Goal: Task Accomplishment & Management: Use online tool/utility

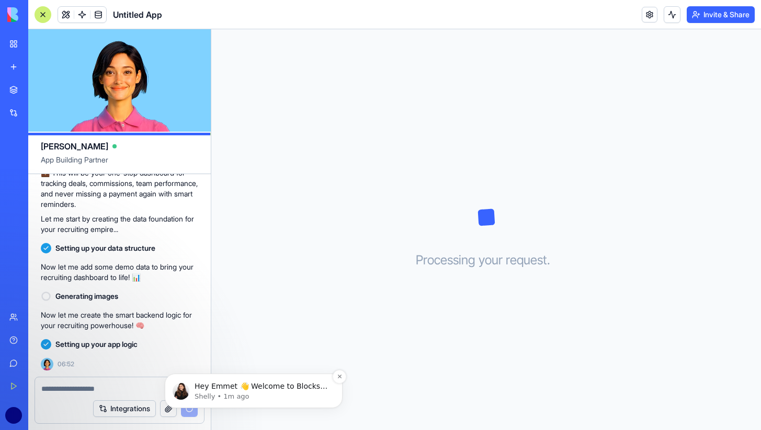
scroll to position [533, 0]
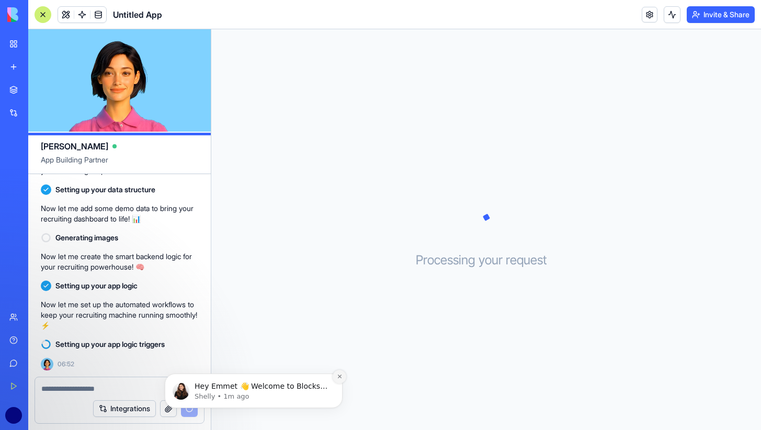
click at [338, 380] on button "Dismiss notification" at bounding box center [340, 377] width 14 height 14
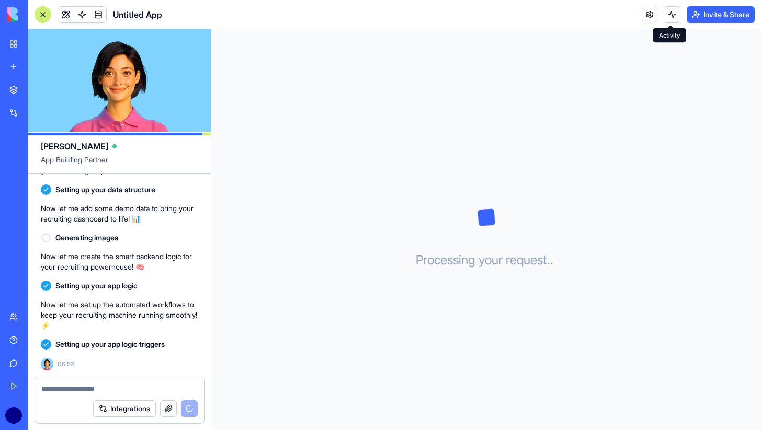
click at [668, 17] on button at bounding box center [672, 14] width 17 height 17
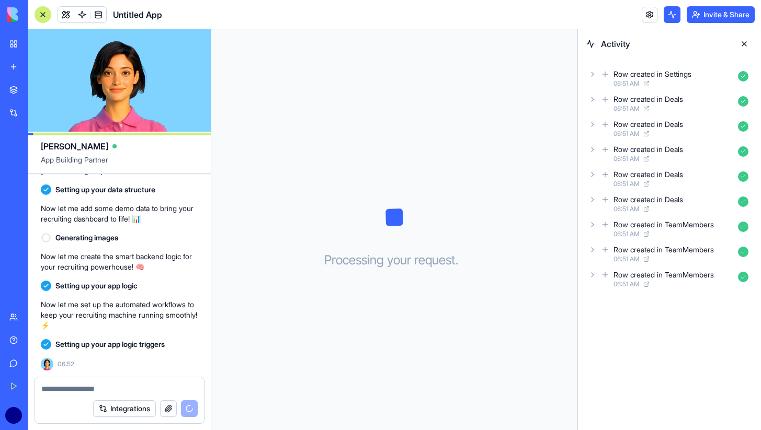
click at [668, 17] on button at bounding box center [672, 14] width 17 height 17
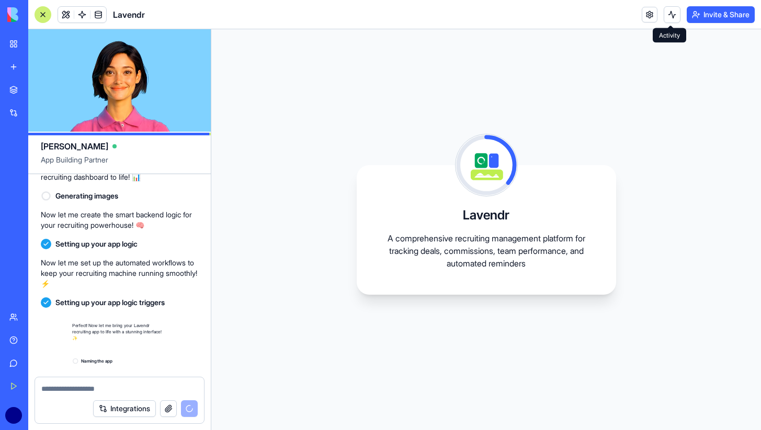
scroll to position [686, 0]
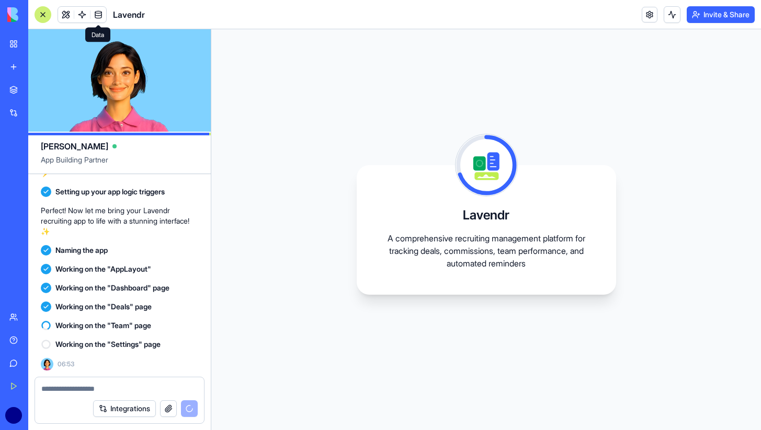
click at [96, 10] on span at bounding box center [98, 14] width 29 height 29
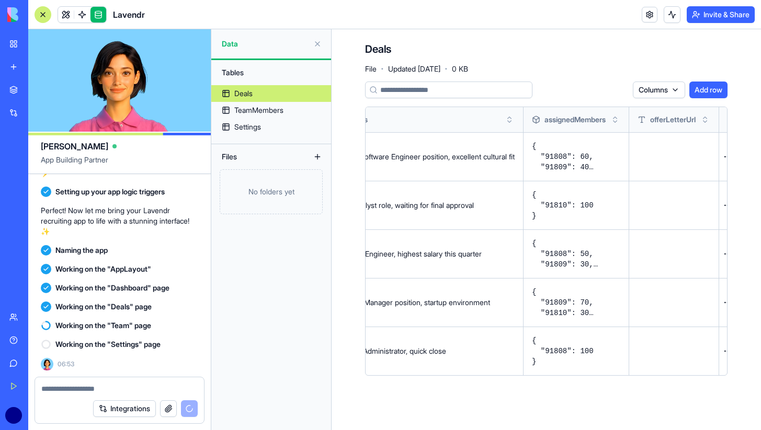
scroll to position [0, 882]
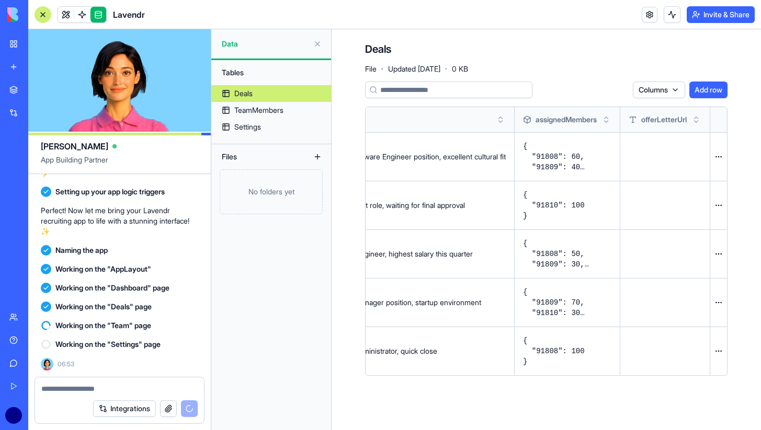
click at [426, 13] on header "Lavendr Invite & Share" at bounding box center [394, 14] width 733 height 29
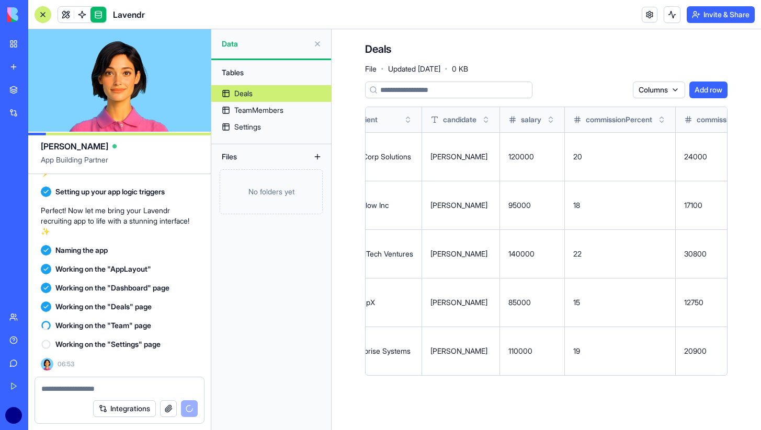
scroll to position [0, 0]
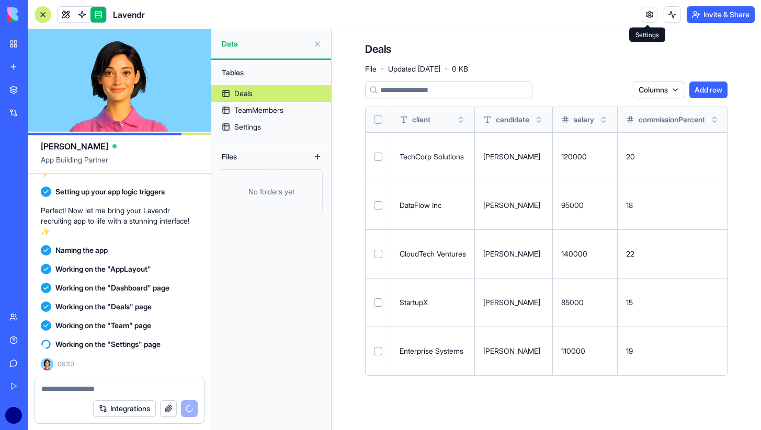
click at [643, 17] on link at bounding box center [650, 15] width 16 height 16
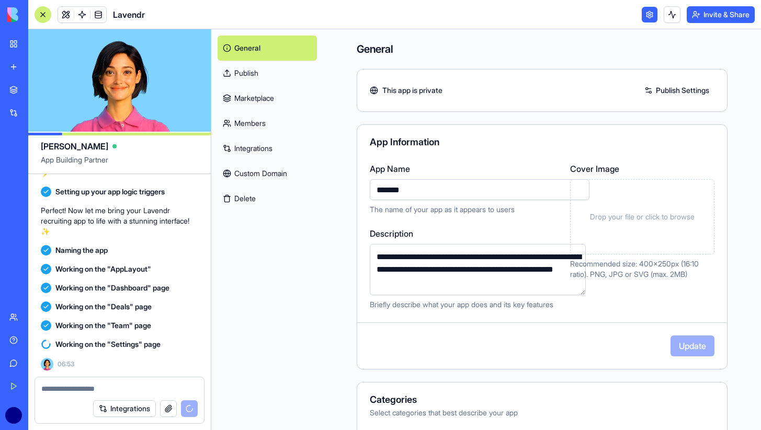
click at [646, 15] on link at bounding box center [650, 15] width 16 height 16
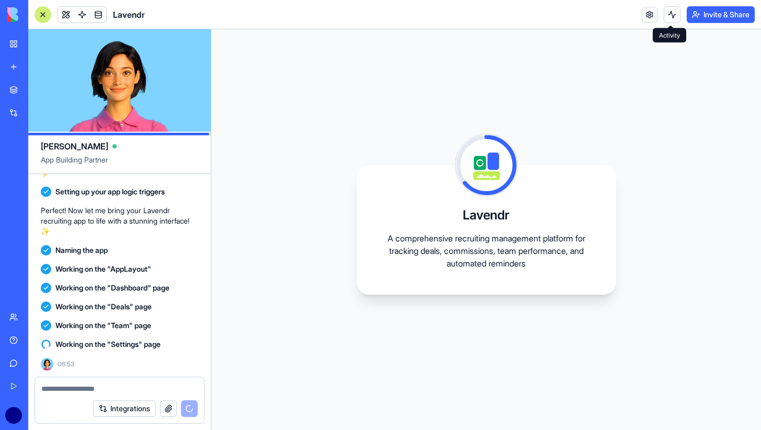
click at [673, 15] on button at bounding box center [672, 14] width 17 height 17
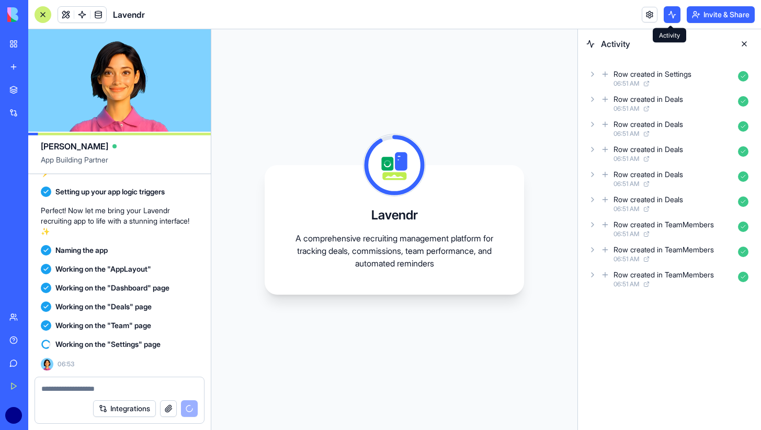
click at [668, 16] on button at bounding box center [672, 14] width 17 height 17
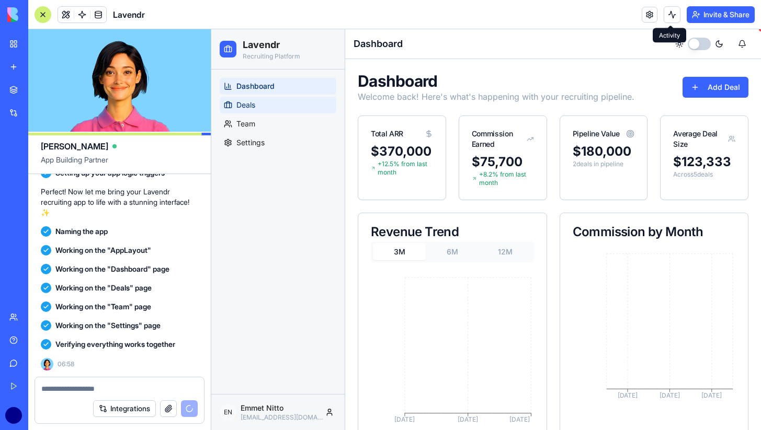
scroll to position [925, 0]
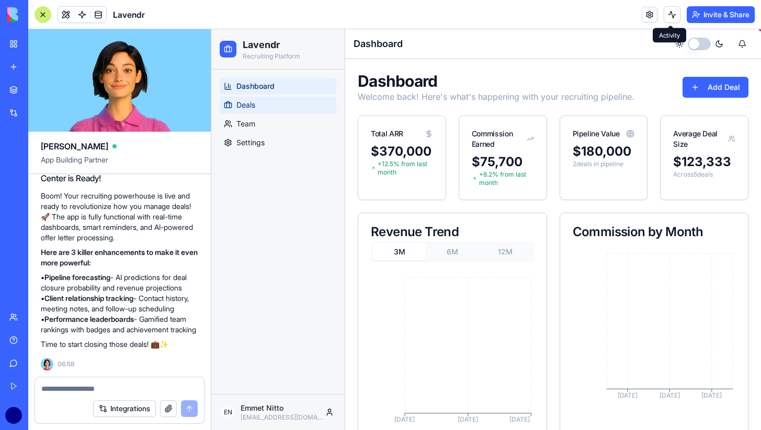
click at [270, 102] on link "Deals" at bounding box center [278, 105] width 117 height 17
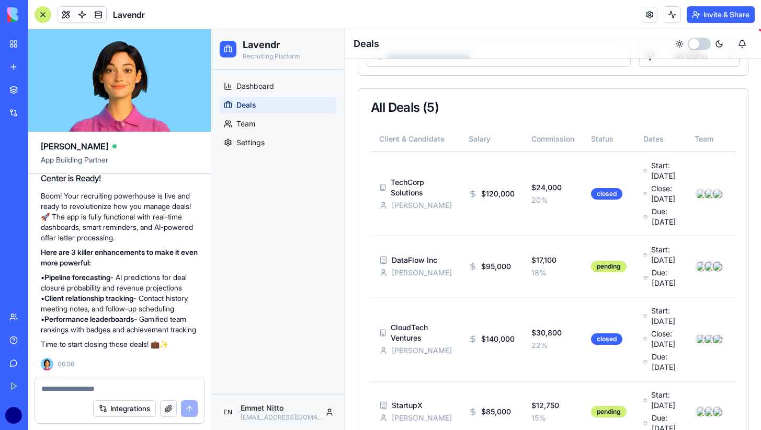
scroll to position [101, 0]
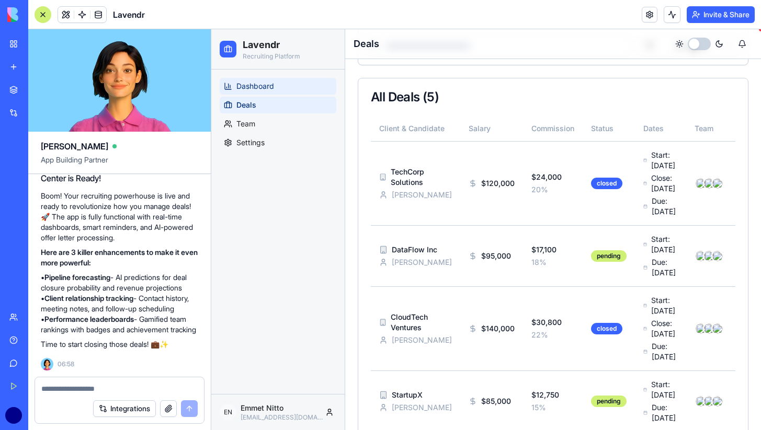
click at [274, 85] on link "Dashboard" at bounding box center [278, 86] width 117 height 17
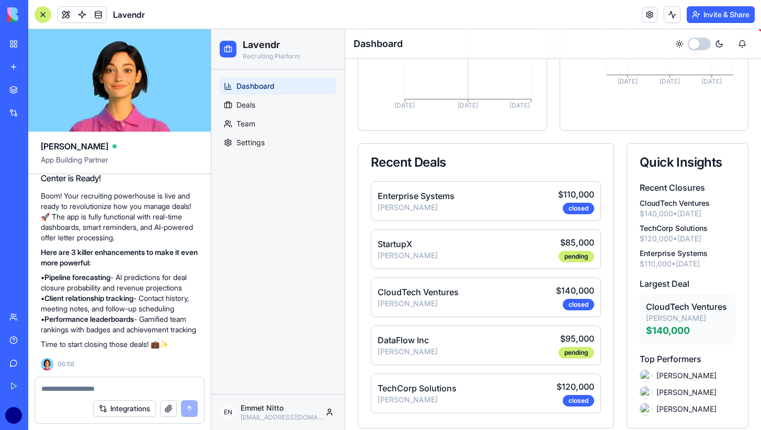
scroll to position [325, 0]
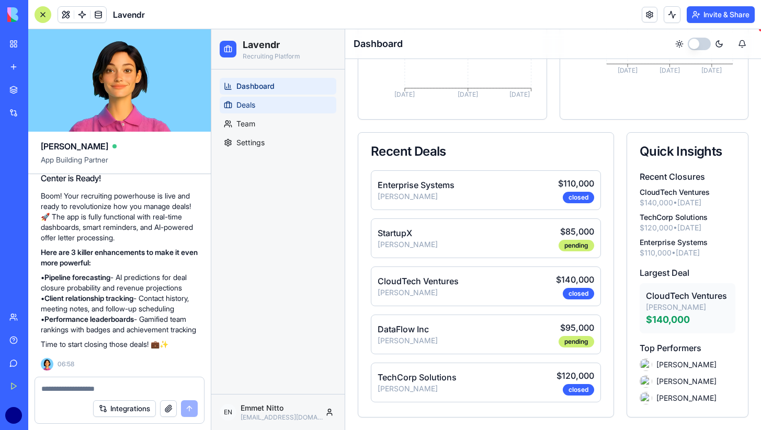
click at [257, 104] on link "Deals" at bounding box center [278, 105] width 117 height 17
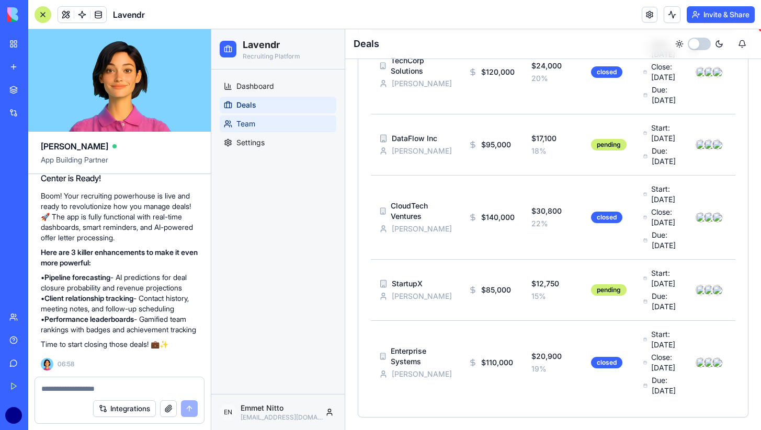
click at [260, 128] on link "Team" at bounding box center [278, 124] width 117 height 17
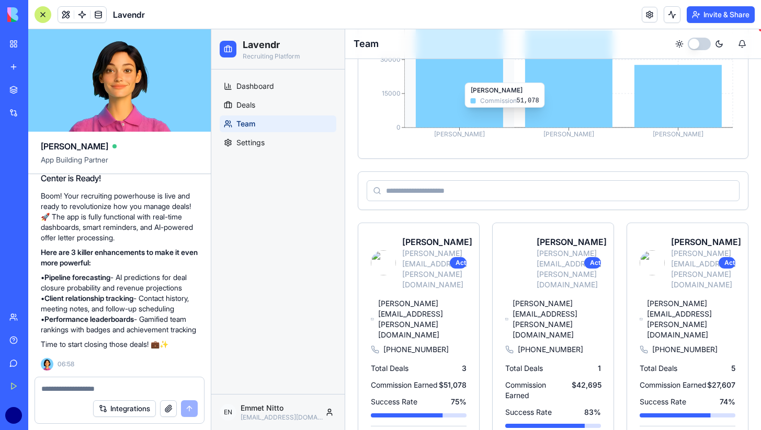
scroll to position [263, 0]
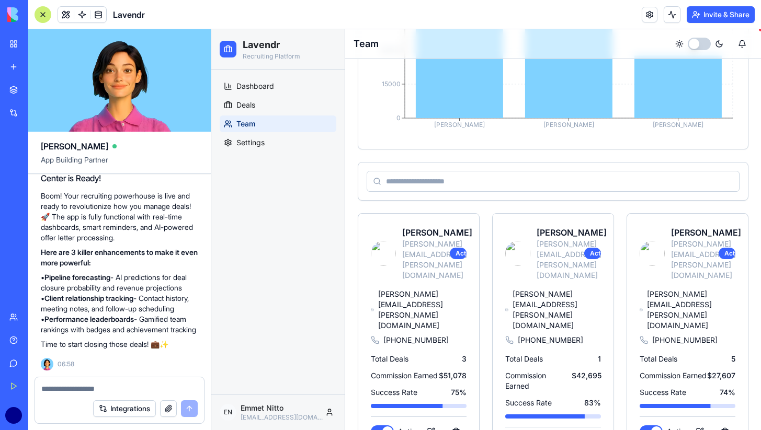
click at [385, 426] on button "button" at bounding box center [382, 432] width 23 height 13
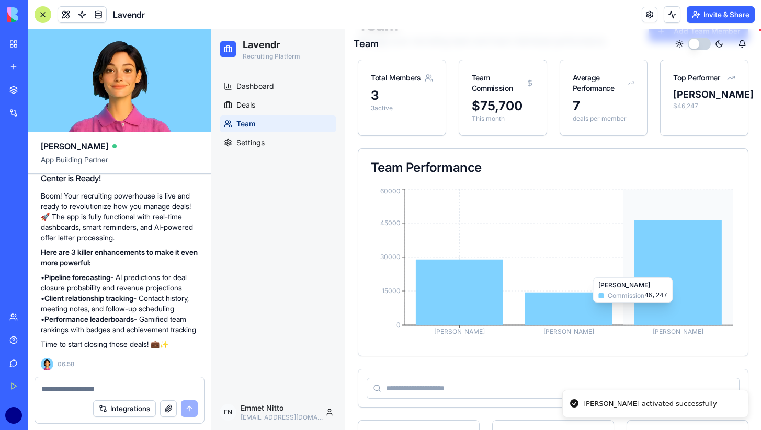
scroll to position [0, 0]
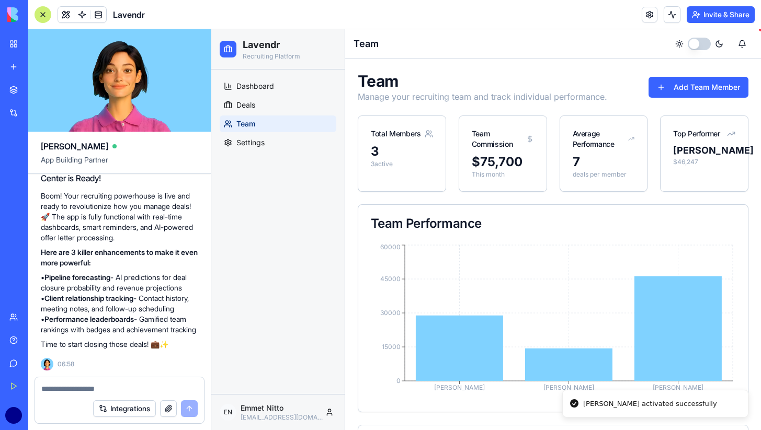
click at [703, 42] on button "button" at bounding box center [699, 44] width 23 height 13
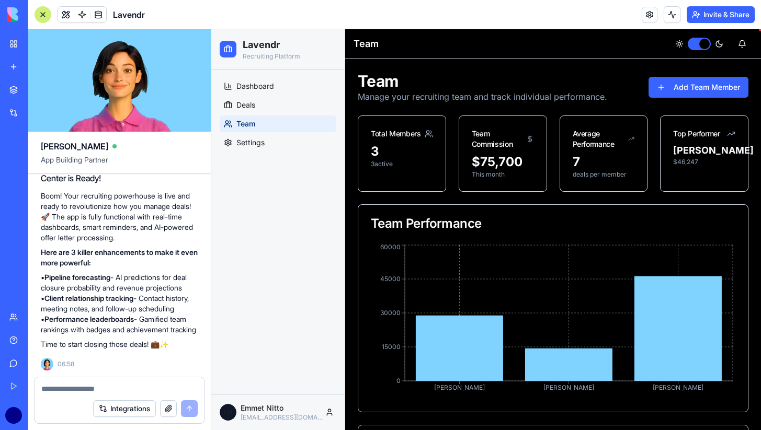
click at [694, 42] on button "button" at bounding box center [699, 44] width 23 height 13
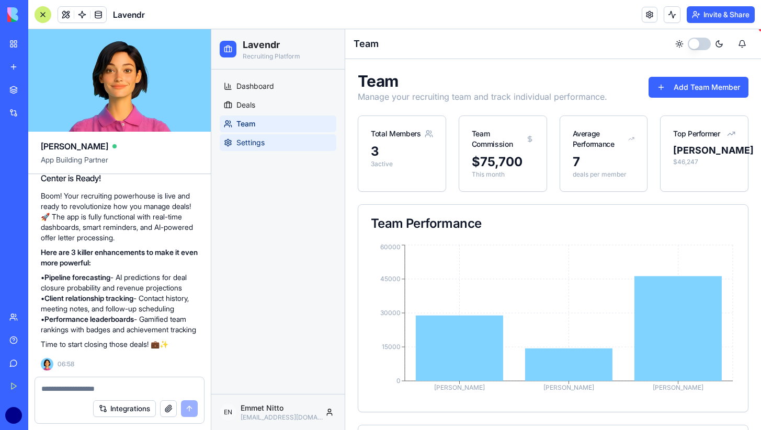
click at [285, 146] on link "Settings" at bounding box center [278, 142] width 117 height 17
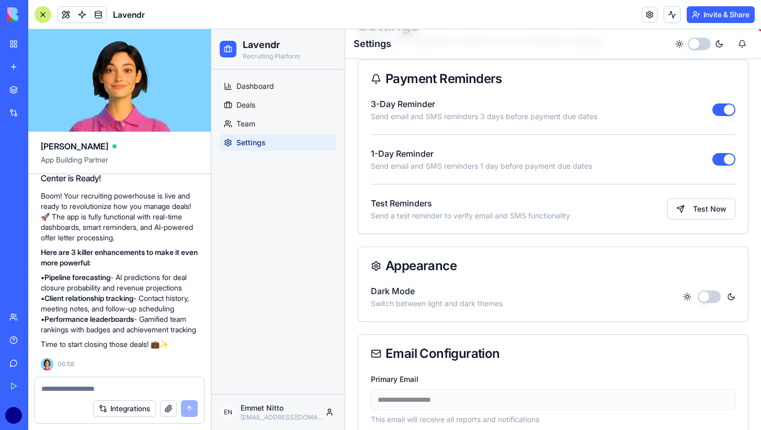
scroll to position [65, 0]
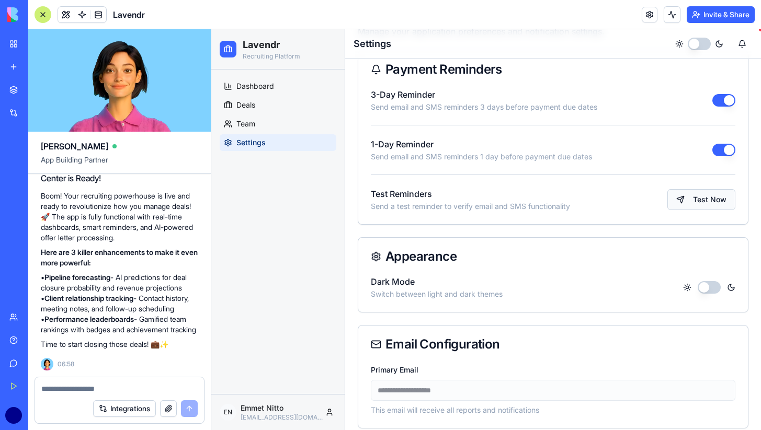
click at [697, 196] on button "Test Now" at bounding box center [701, 199] width 68 height 21
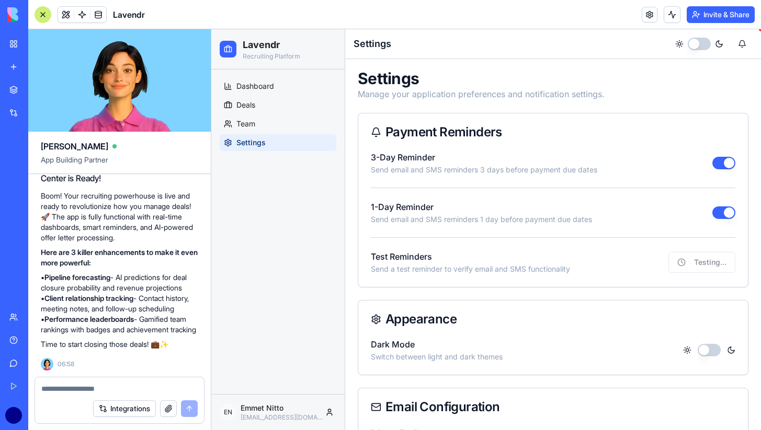
scroll to position [0, 0]
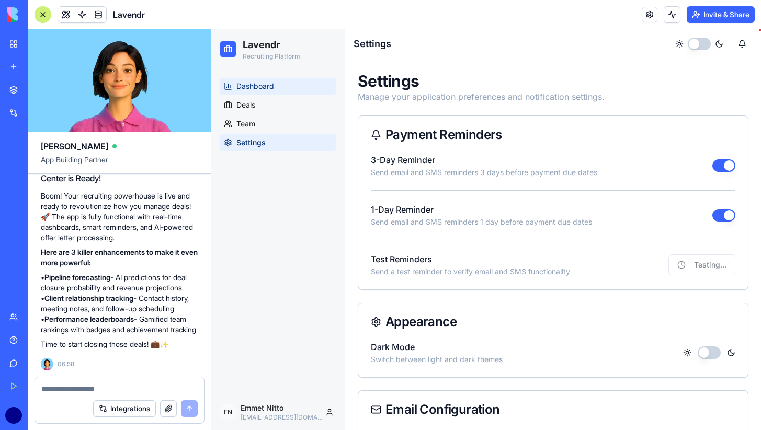
click at [278, 92] on link "Dashboard" at bounding box center [278, 86] width 117 height 17
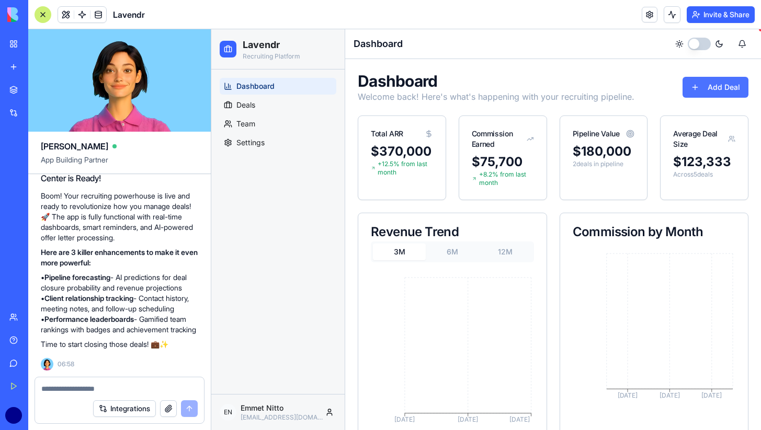
click at [697, 80] on button "Add Deal" at bounding box center [715, 87] width 66 height 21
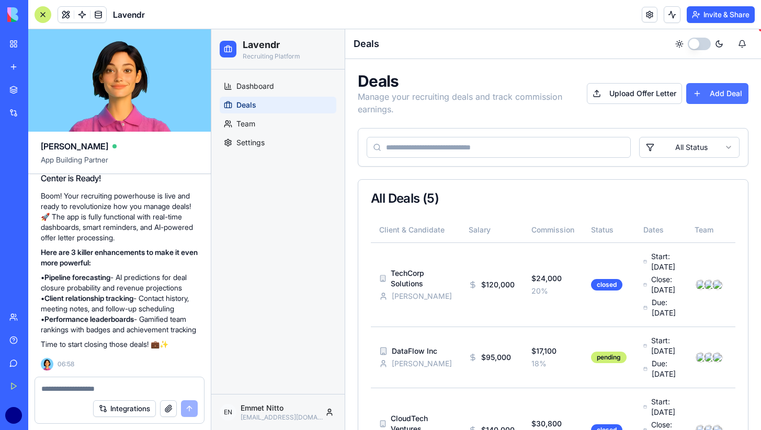
click at [704, 97] on button "Add Deal" at bounding box center [717, 93] width 62 height 21
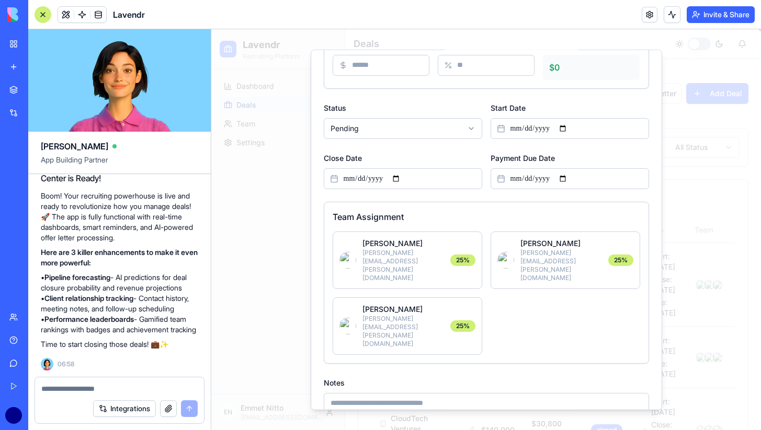
scroll to position [143, 0]
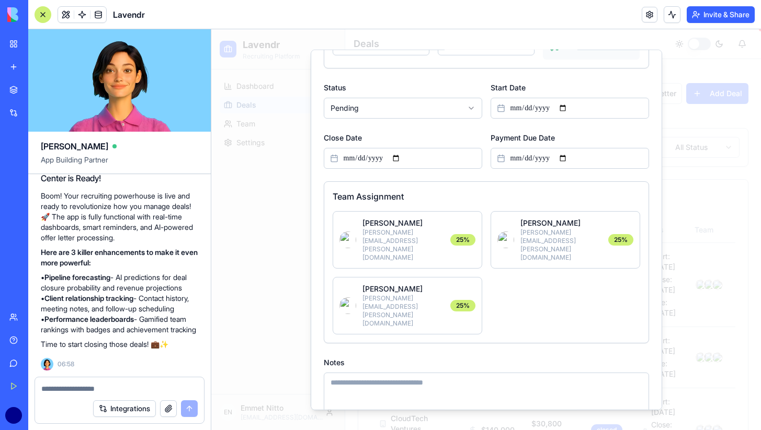
click at [427, 233] on p "[PERSON_NAME][EMAIL_ADDRESS][PERSON_NAME][DOMAIN_NAME]" at bounding box center [403, 244] width 82 height 33
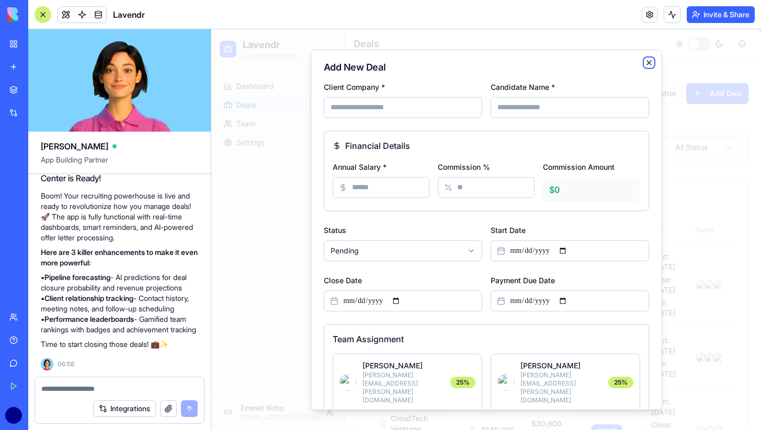
click at [647, 60] on icon "button" at bounding box center [649, 62] width 8 height 8
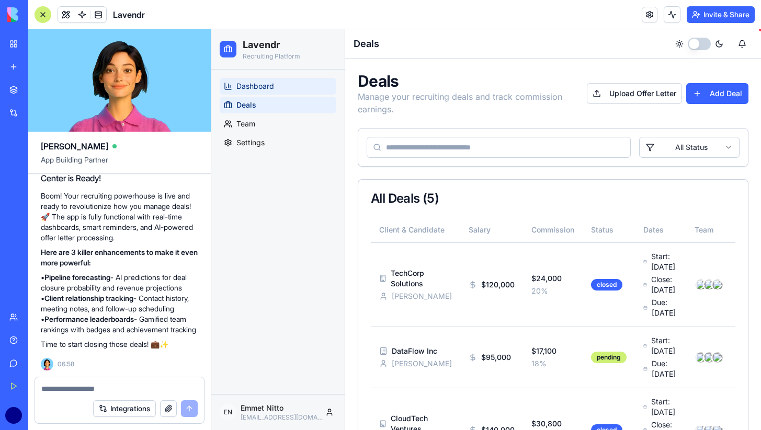
click at [258, 88] on span "Dashboard" at bounding box center [255, 86] width 38 height 10
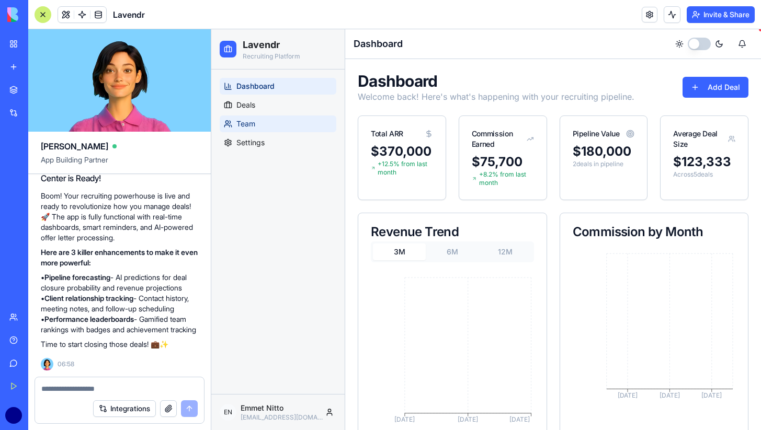
click at [266, 122] on link "Team" at bounding box center [278, 124] width 117 height 17
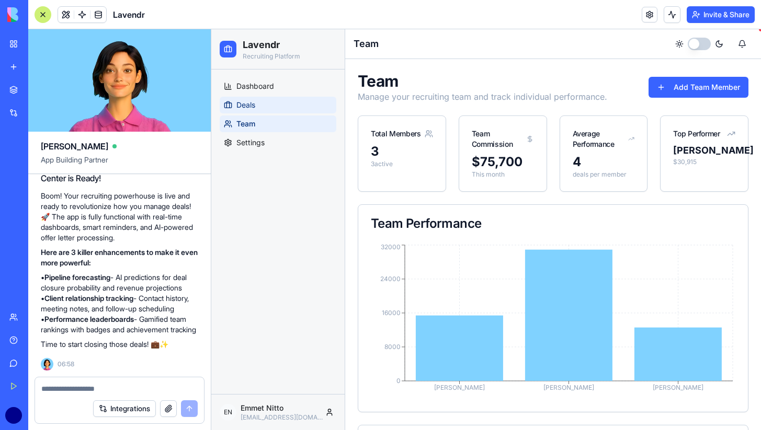
click at [259, 99] on link "Deals" at bounding box center [278, 105] width 117 height 17
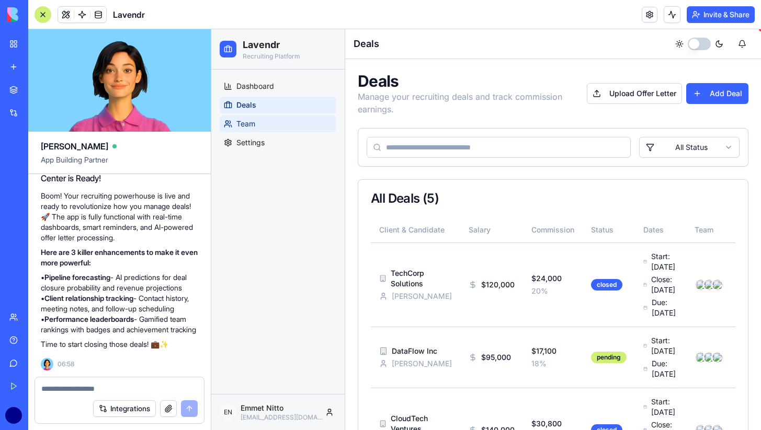
click at [252, 120] on span "Team" at bounding box center [245, 124] width 19 height 10
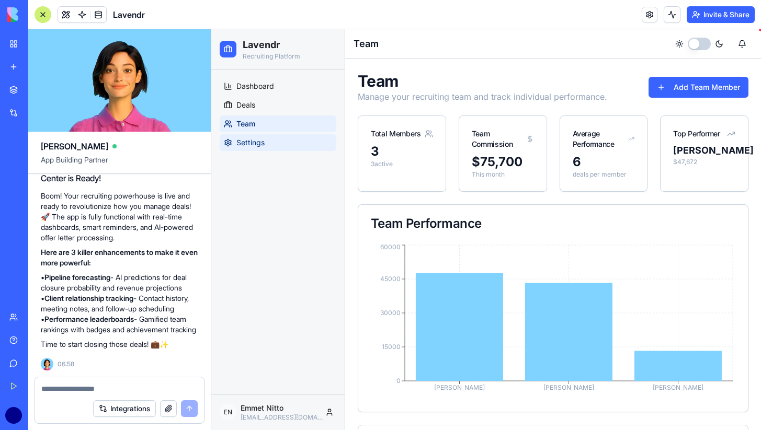
click at [263, 149] on link "Settings" at bounding box center [278, 142] width 117 height 17
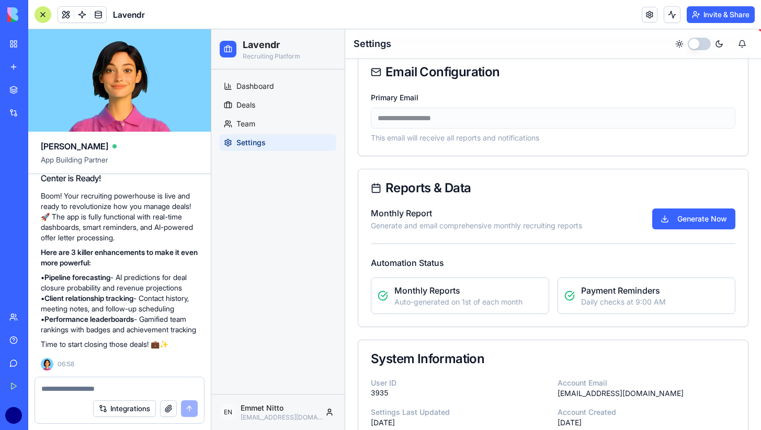
scroll to position [361, 0]
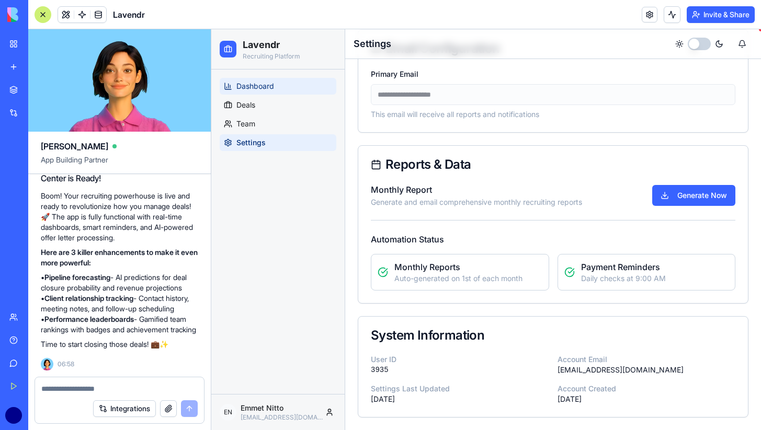
click at [270, 90] on span "Dashboard" at bounding box center [255, 86] width 38 height 10
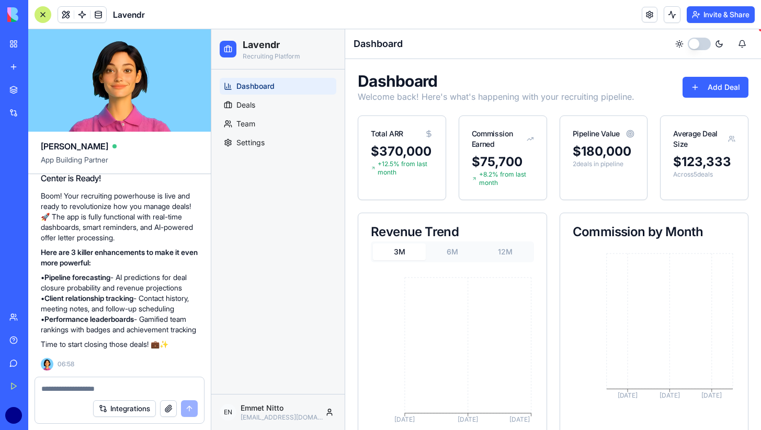
click at [99, 392] on textarea at bounding box center [119, 389] width 156 height 10
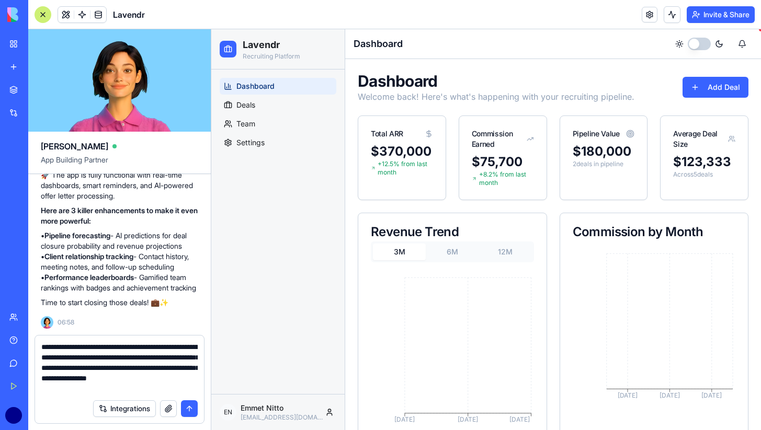
type textarea "**********"
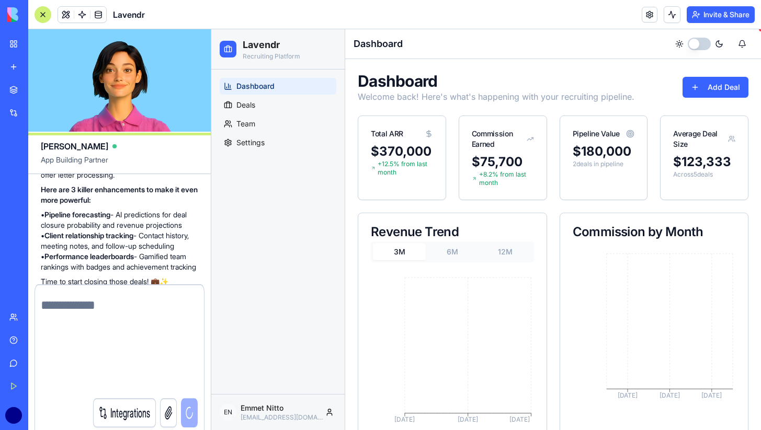
scroll to position [1006, 0]
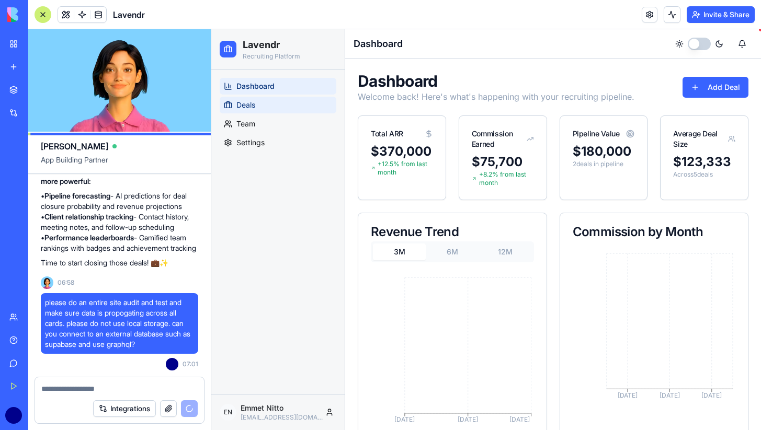
click at [296, 105] on link "Deals" at bounding box center [278, 105] width 117 height 17
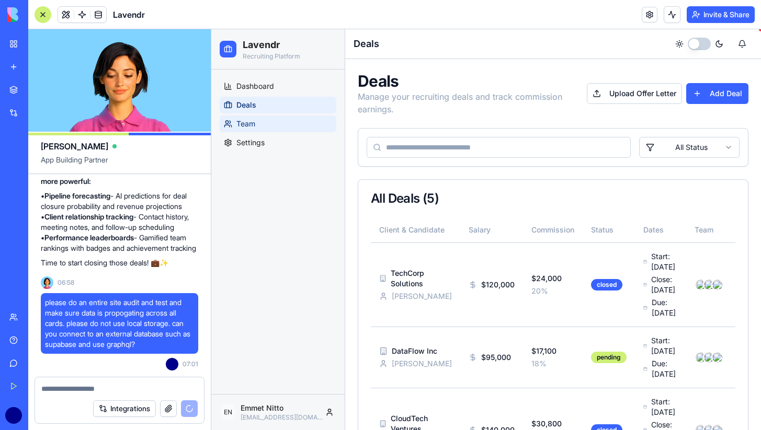
click at [289, 129] on link "Team" at bounding box center [278, 124] width 117 height 17
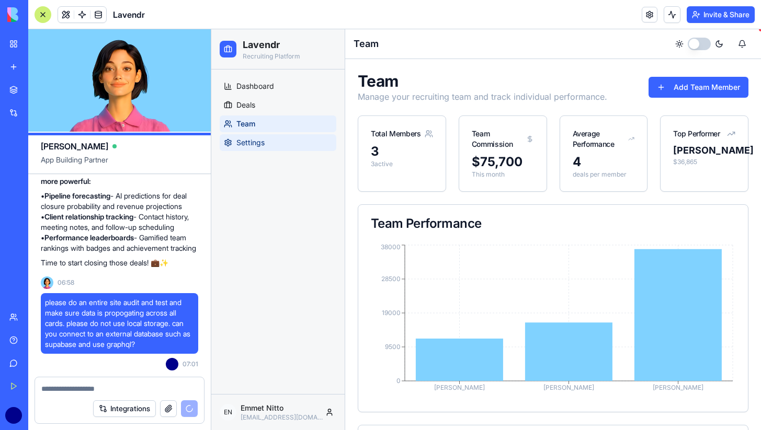
click at [277, 147] on link "Settings" at bounding box center [278, 142] width 117 height 17
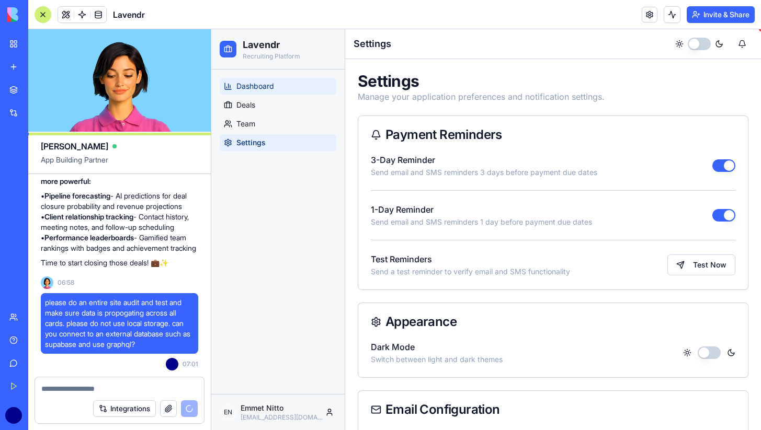
click at [261, 83] on span "Dashboard" at bounding box center [255, 86] width 38 height 10
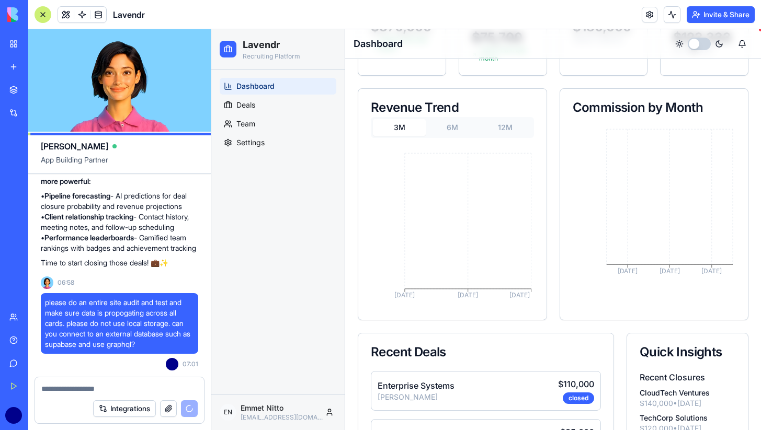
scroll to position [133, 0]
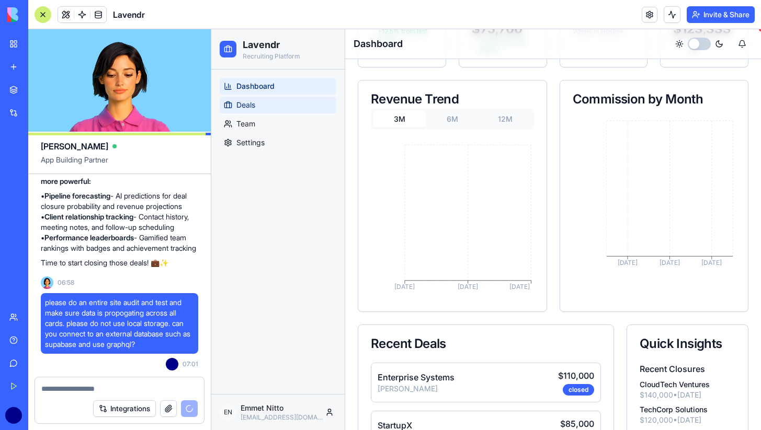
click at [268, 105] on link "Deals" at bounding box center [278, 105] width 117 height 17
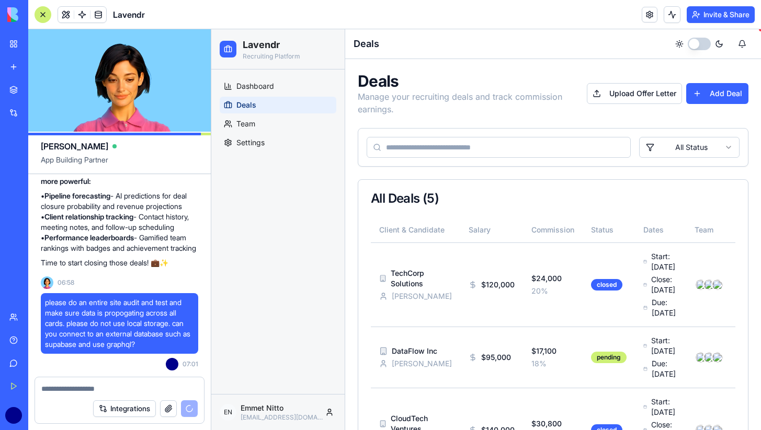
click at [702, 42] on button "button" at bounding box center [699, 44] width 23 height 13
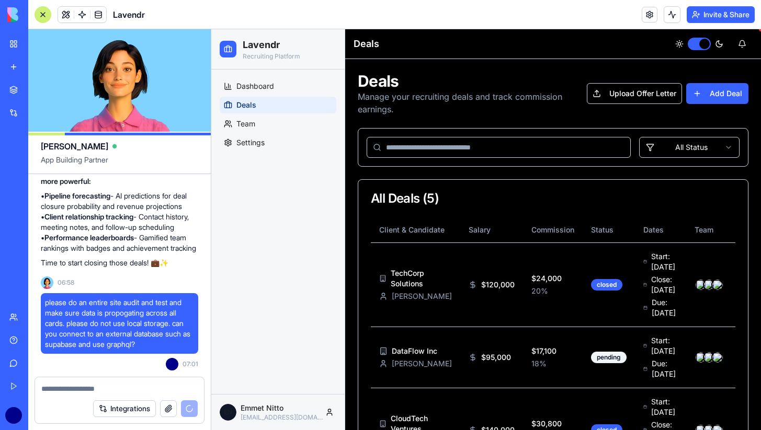
click at [702, 42] on button "button" at bounding box center [699, 44] width 23 height 13
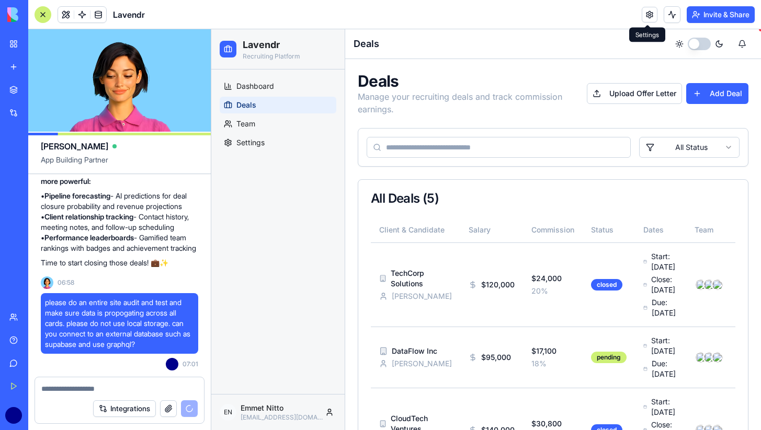
click at [644, 14] on link at bounding box center [650, 15] width 16 height 16
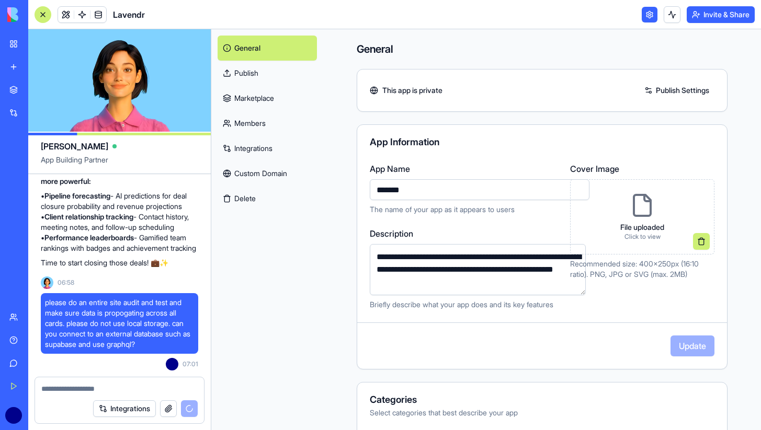
click at [286, 152] on link "Integrations" at bounding box center [267, 148] width 99 height 25
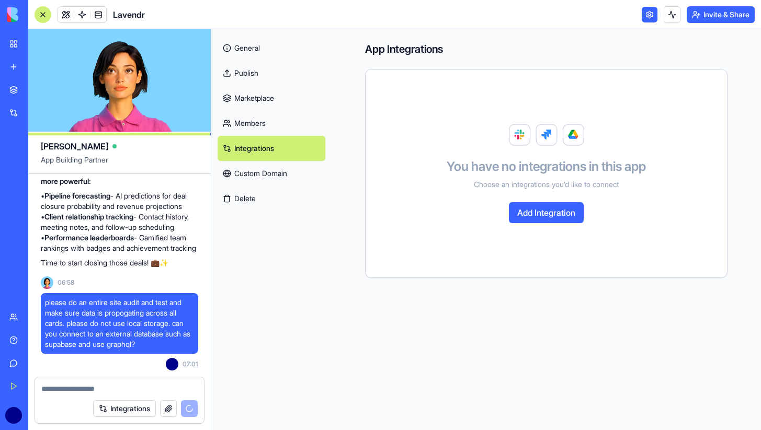
click at [550, 215] on button "Add Integration" at bounding box center [546, 212] width 75 height 21
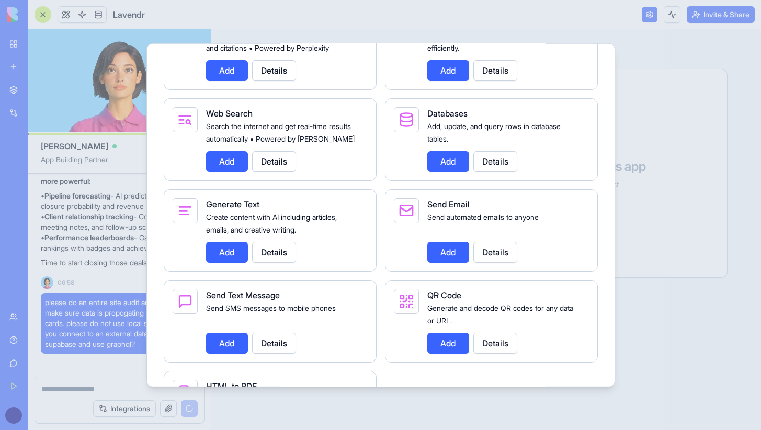
scroll to position [1412, 0]
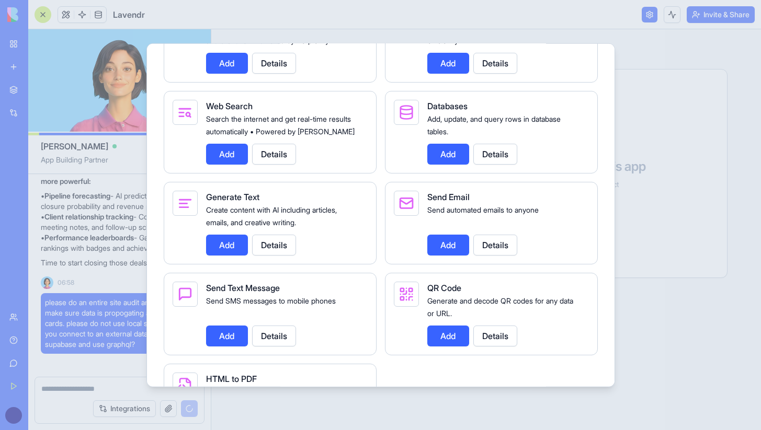
click at [453, 164] on button "Add" at bounding box center [448, 153] width 42 height 21
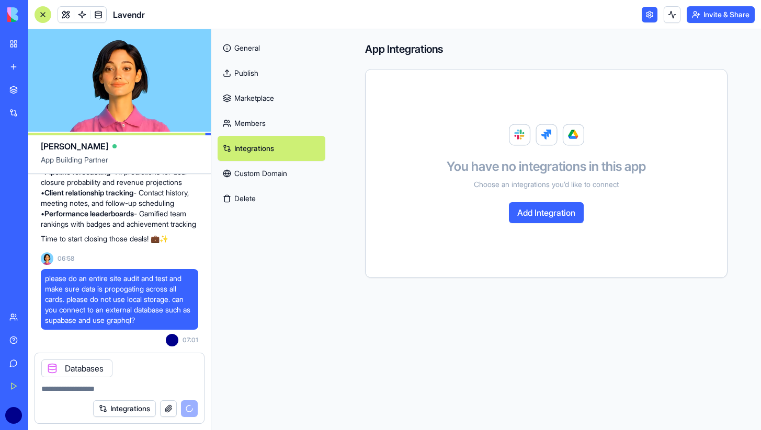
click at [531, 214] on button "Add Integration" at bounding box center [546, 212] width 75 height 21
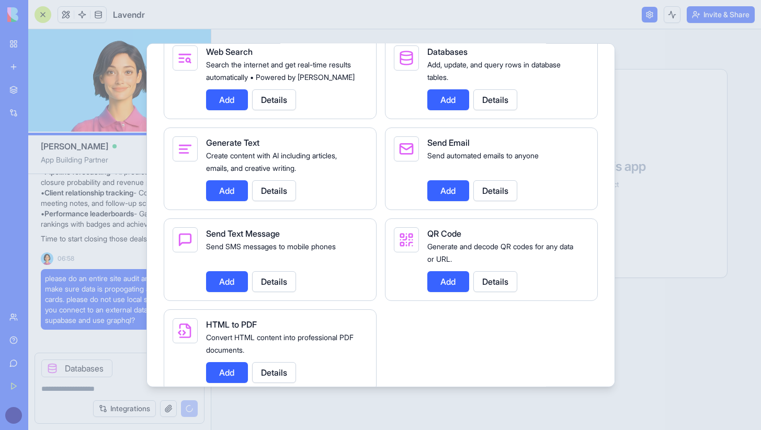
scroll to position [1513, 0]
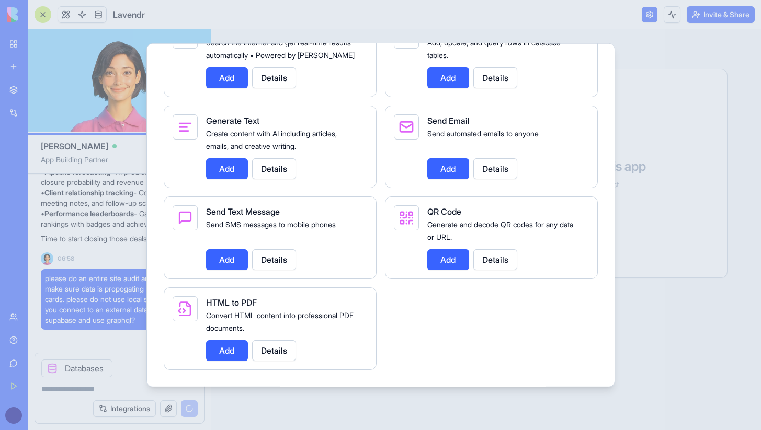
click at [232, 259] on button "Add" at bounding box center [227, 259] width 42 height 21
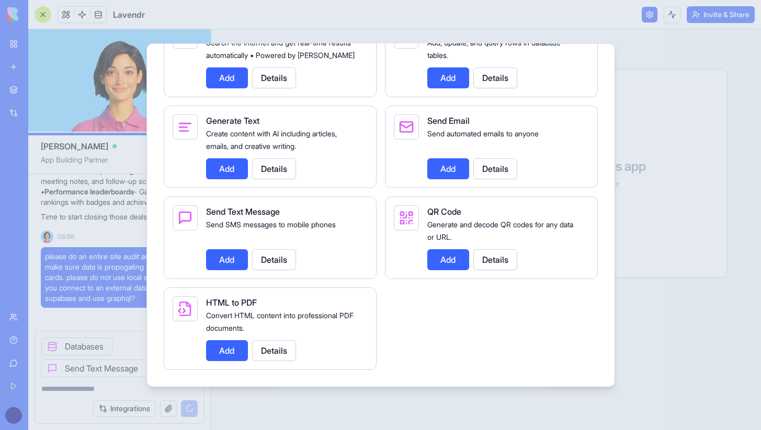
scroll to position [1048, 0]
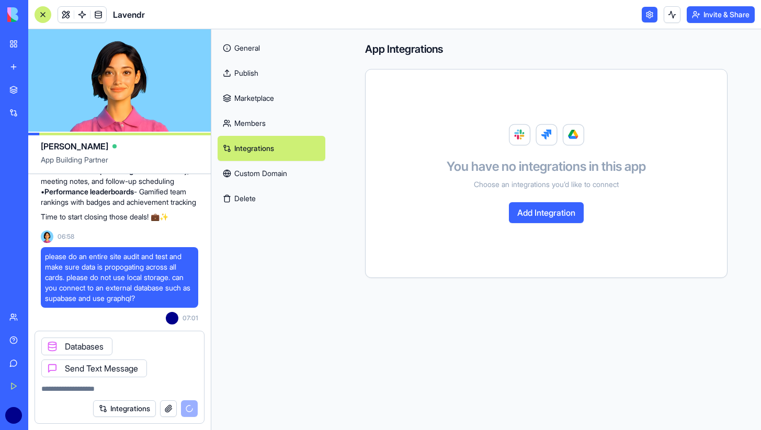
click at [254, 125] on link "Members" at bounding box center [272, 123] width 108 height 25
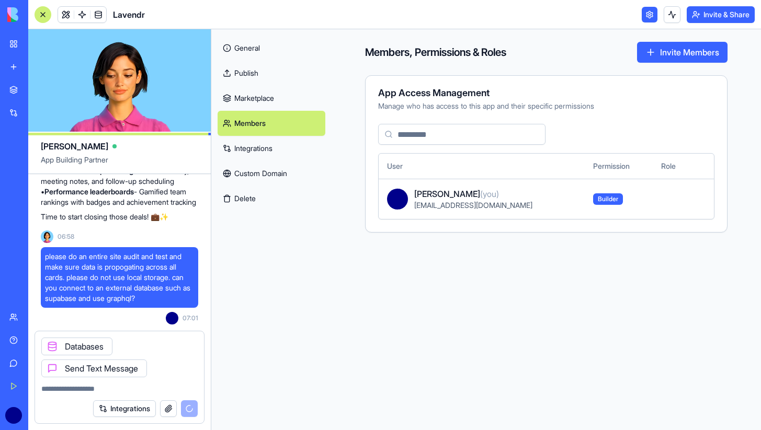
click at [263, 101] on link "Marketplace" at bounding box center [272, 98] width 108 height 25
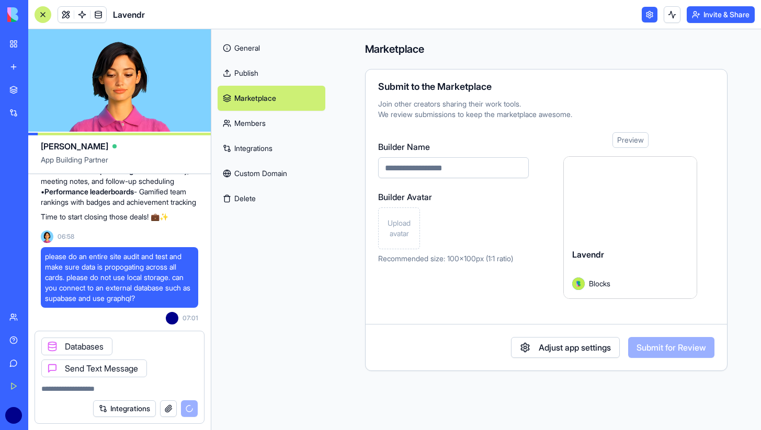
click at [255, 70] on link "Publish" at bounding box center [272, 73] width 108 height 25
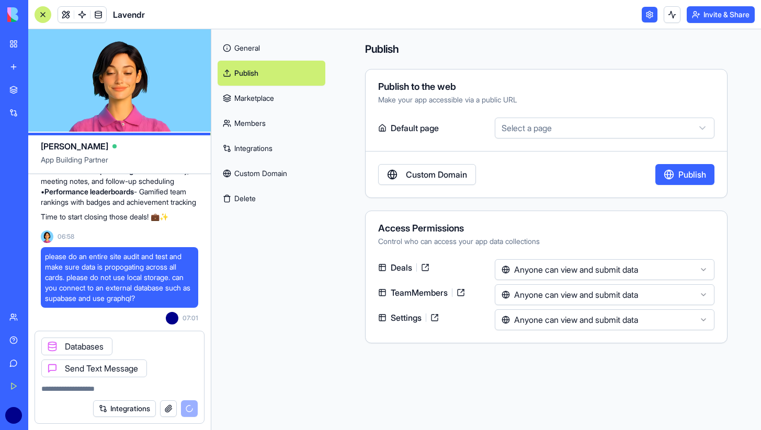
click at [261, 43] on link "General" at bounding box center [272, 48] width 108 height 25
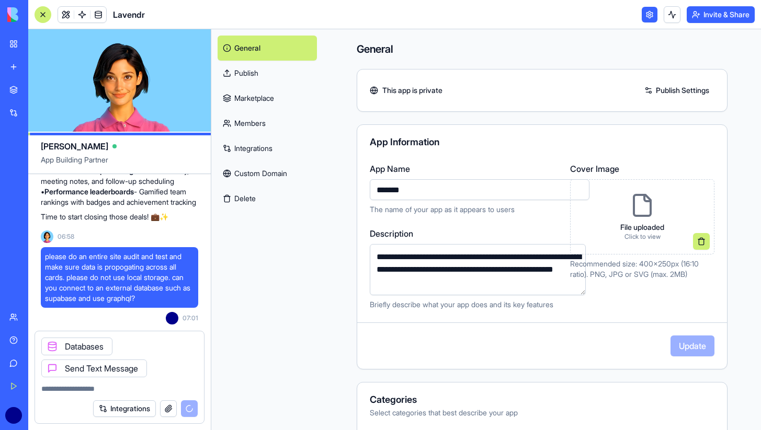
click at [261, 69] on link "Publish" at bounding box center [267, 73] width 99 height 25
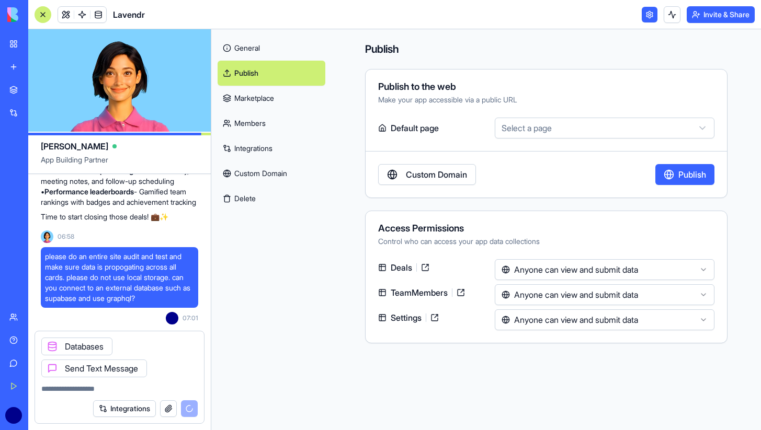
click at [253, 101] on link "Marketplace" at bounding box center [272, 98] width 108 height 25
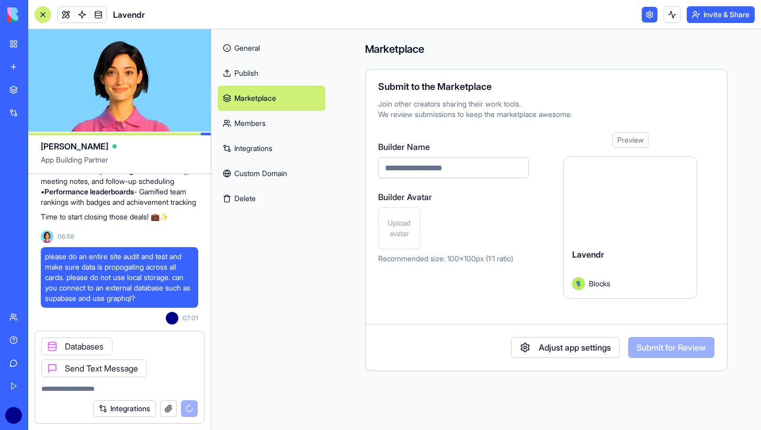
click at [251, 53] on link "General" at bounding box center [272, 48] width 108 height 25
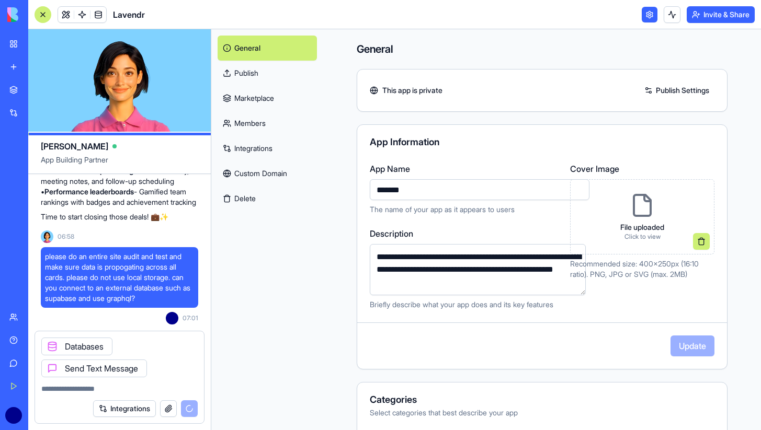
scroll to position [1052, 0]
click at [50, 370] on icon at bounding box center [52, 369] width 4 height 4
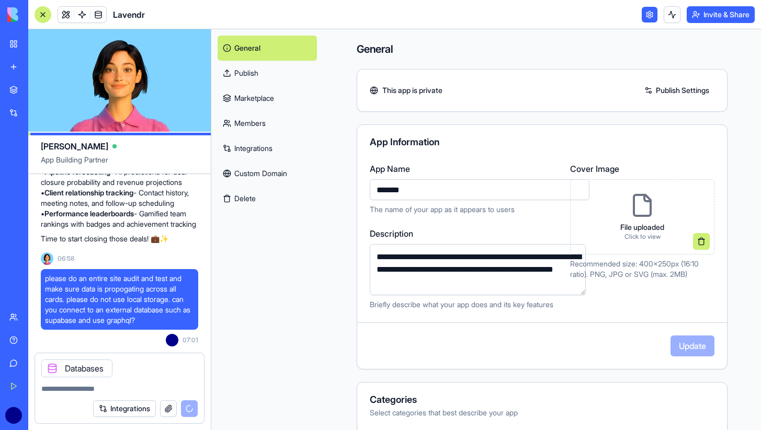
click at [50, 368] on icon at bounding box center [52, 368] width 8 height 8
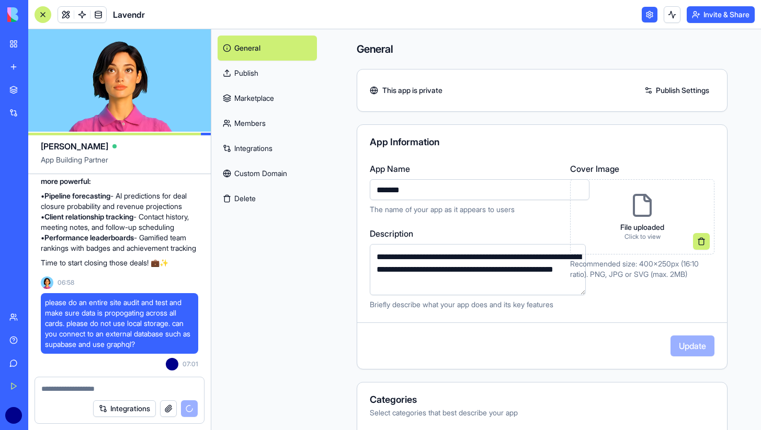
click at [89, 388] on textarea at bounding box center [119, 389] width 156 height 10
click at [247, 151] on link "Integrations" at bounding box center [267, 148] width 99 height 25
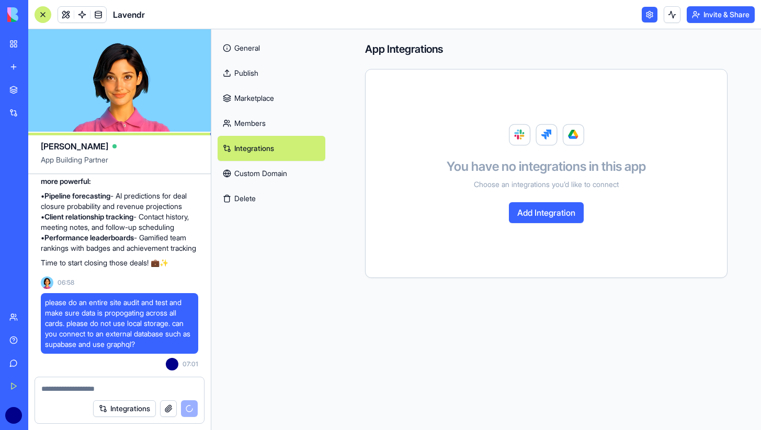
click at [523, 208] on button "Add Integration" at bounding box center [546, 212] width 75 height 21
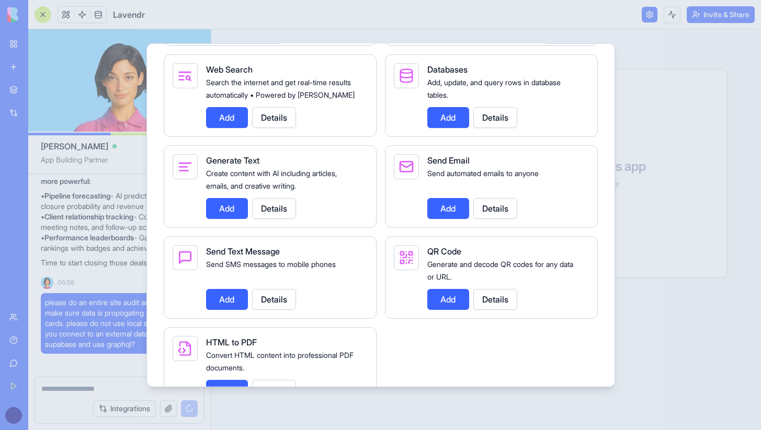
scroll to position [1513, 0]
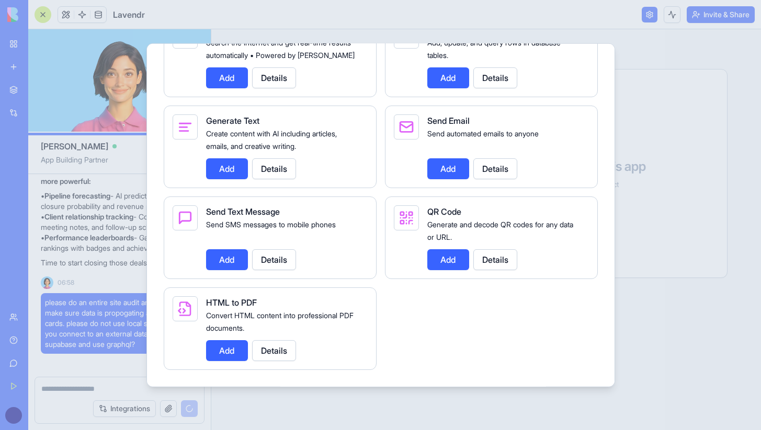
click at [240, 258] on button "Add" at bounding box center [227, 259] width 42 height 21
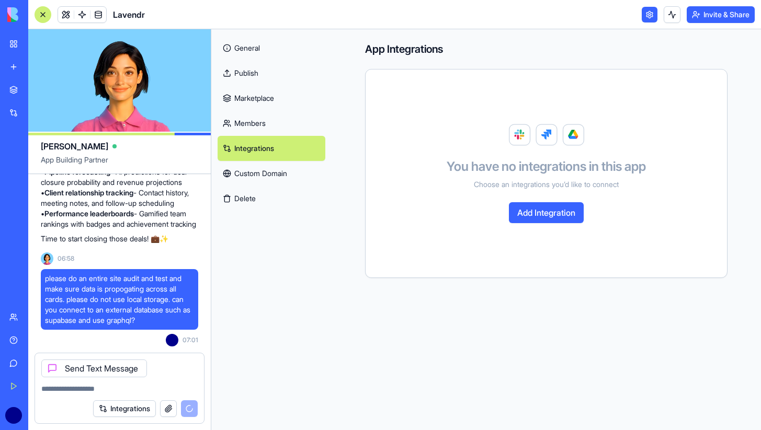
click at [534, 208] on button "Add Integration" at bounding box center [546, 212] width 75 height 21
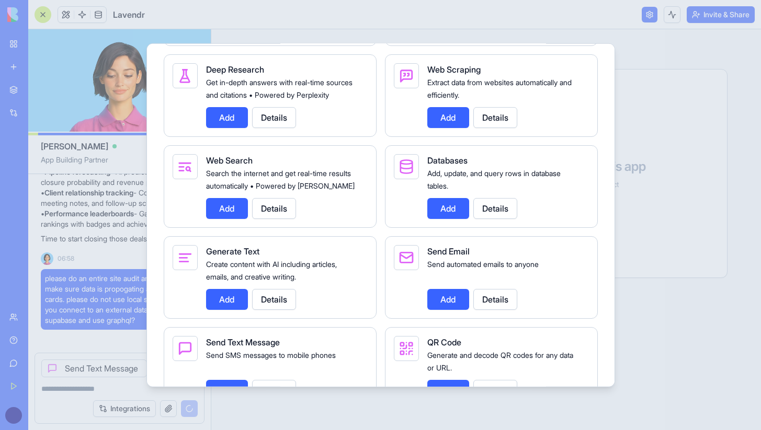
scroll to position [1381, 0]
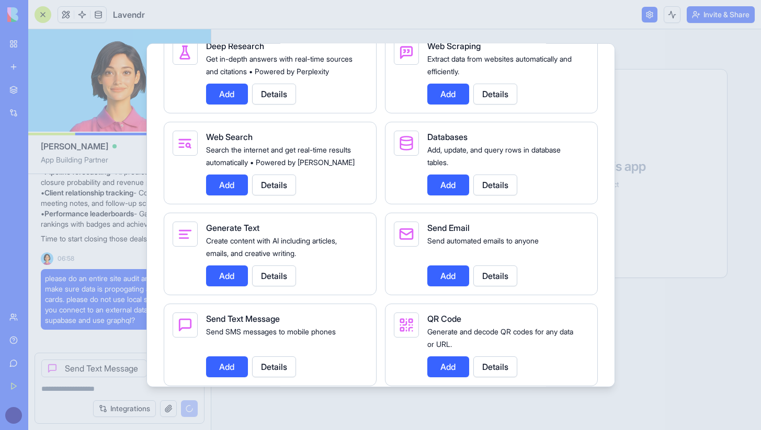
click at [450, 195] on button "Add" at bounding box center [448, 184] width 42 height 21
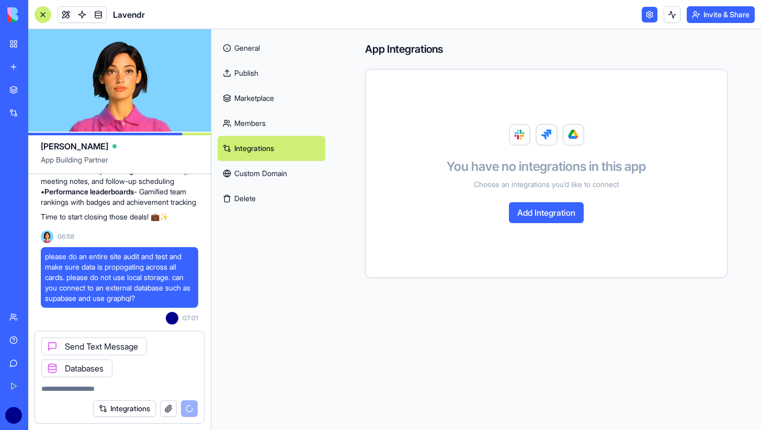
click at [533, 215] on button "Add Integration" at bounding box center [546, 212] width 75 height 21
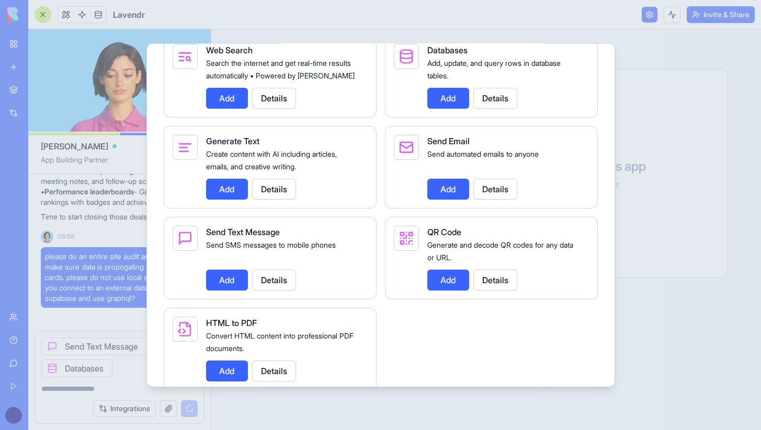
scroll to position [1482, 0]
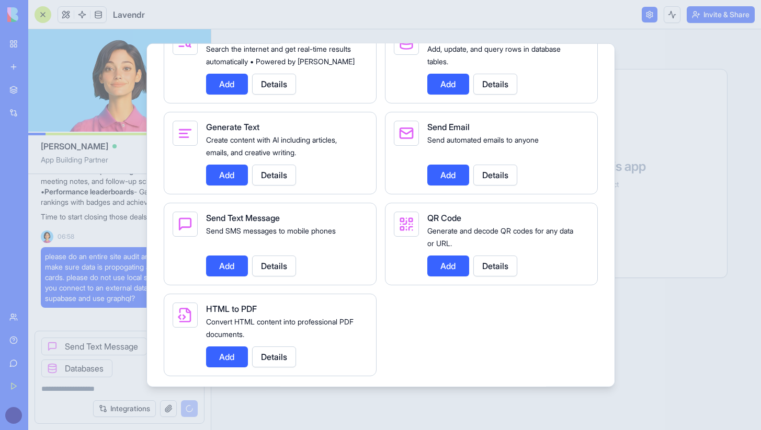
click at [451, 185] on button "Add" at bounding box center [448, 174] width 42 height 21
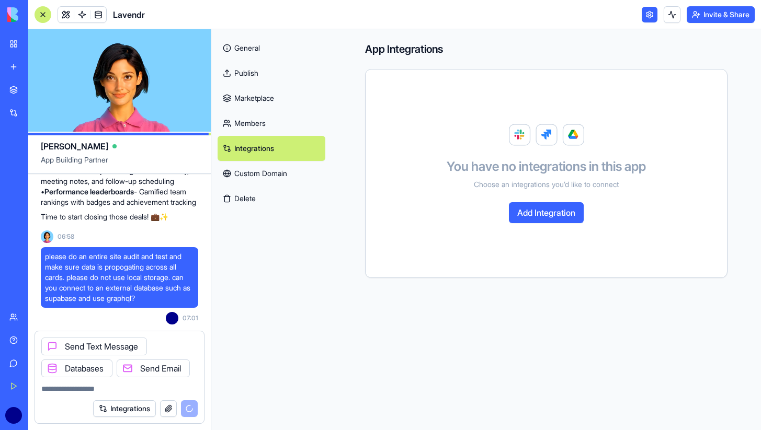
click at [530, 207] on button "Add Integration" at bounding box center [546, 212] width 75 height 21
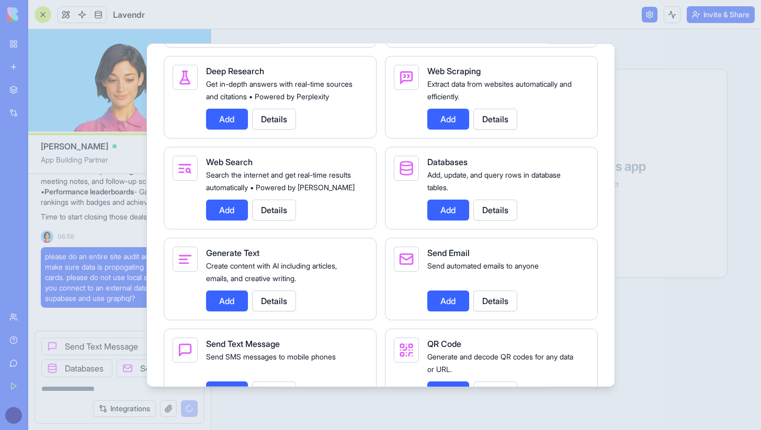
scroll to position [1513, 0]
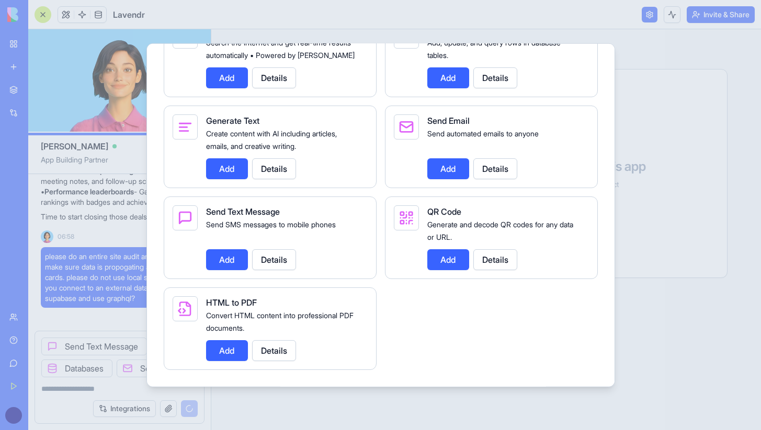
click at [662, 307] on div at bounding box center [380, 215] width 761 height 430
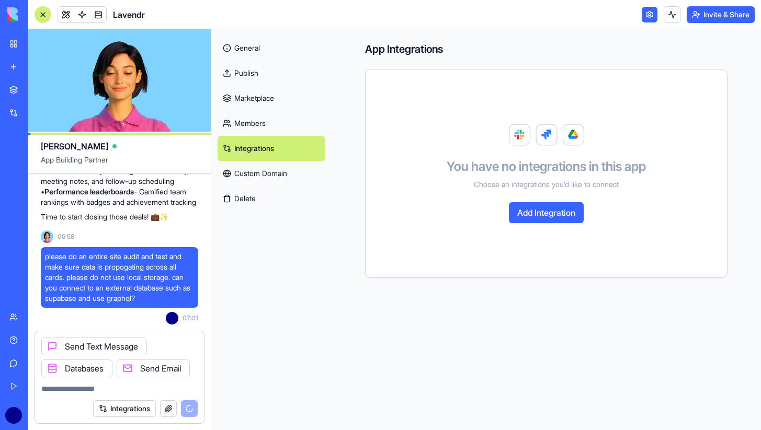
click at [240, 49] on link "General" at bounding box center [272, 48] width 108 height 25
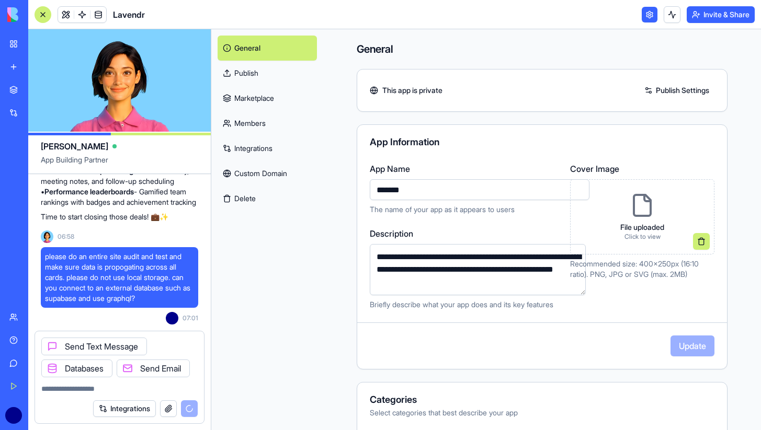
click at [515, 64] on div "**********" at bounding box center [542, 339] width 371 height 595
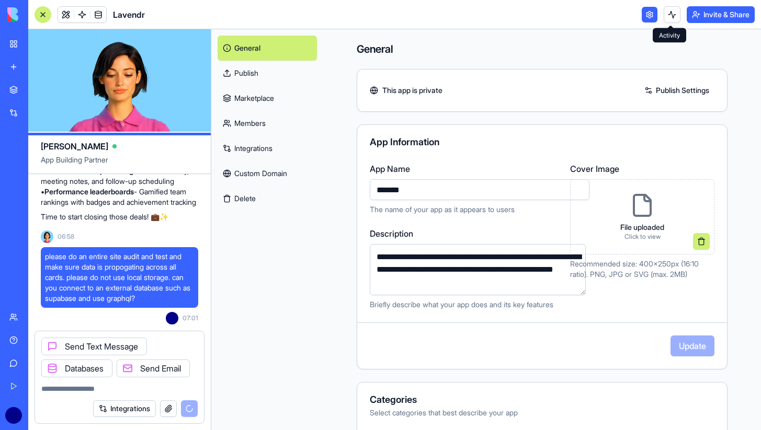
click at [672, 17] on button at bounding box center [672, 14] width 17 height 17
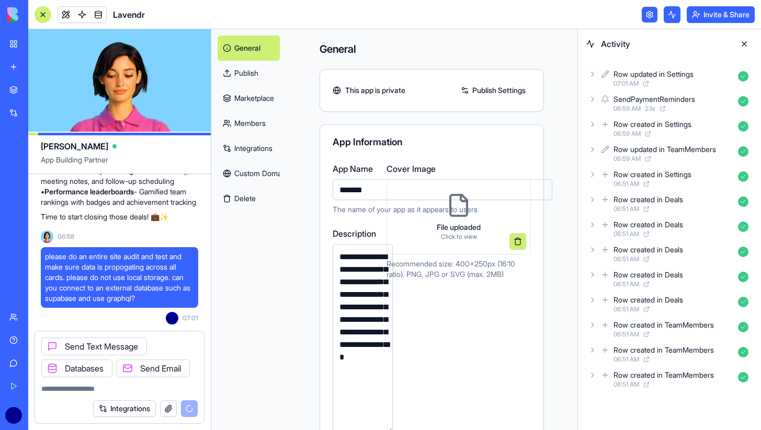
click at [645, 15] on link at bounding box center [650, 15] width 16 height 16
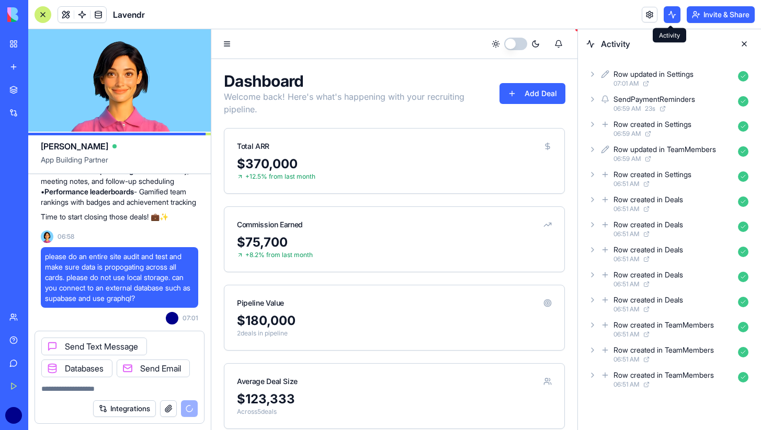
click at [674, 17] on button at bounding box center [672, 14] width 17 height 17
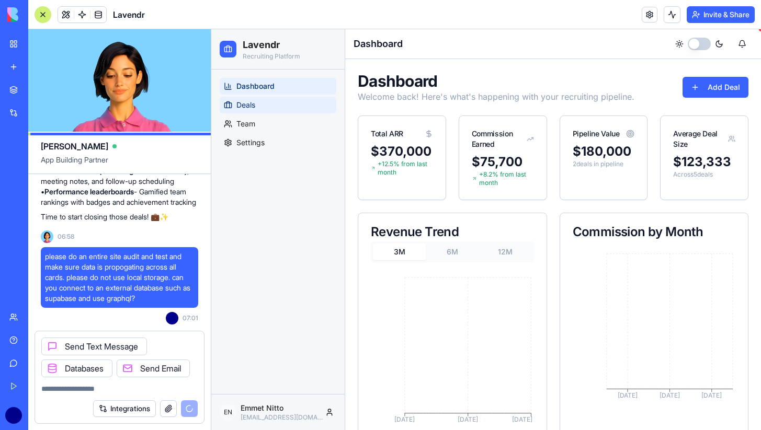
click at [275, 110] on link "Deals" at bounding box center [278, 105] width 117 height 17
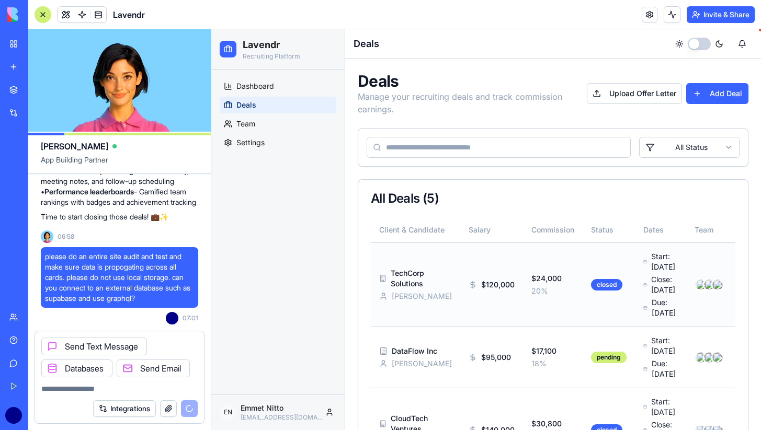
click at [741, 295] on button at bounding box center [751, 285] width 21 height 21
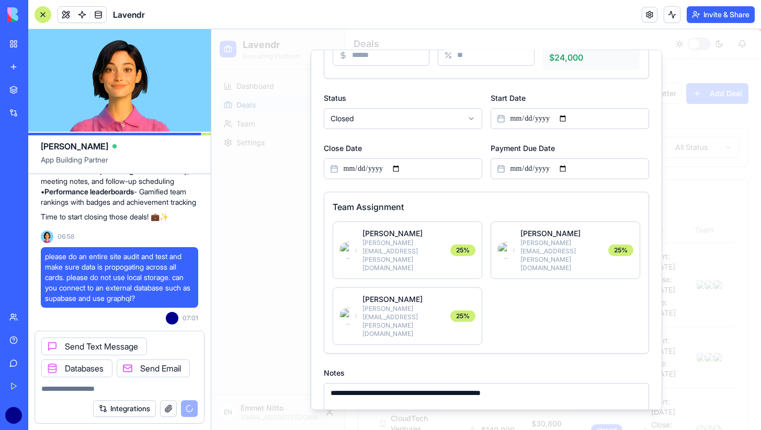
scroll to position [143, 0]
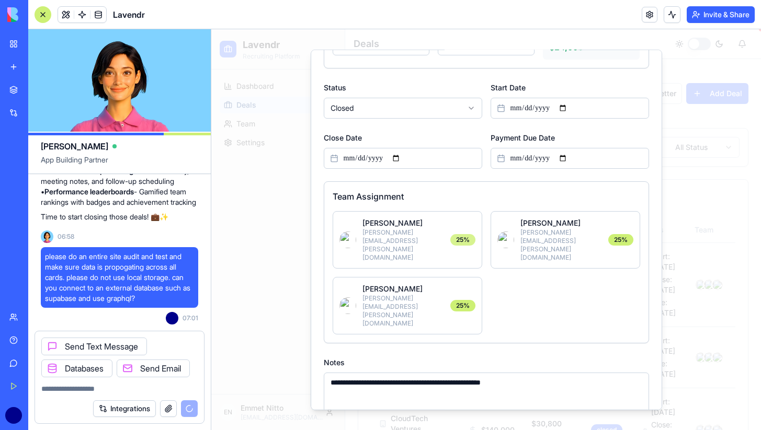
click at [456, 234] on div "25%" at bounding box center [462, 240] width 25 height 12
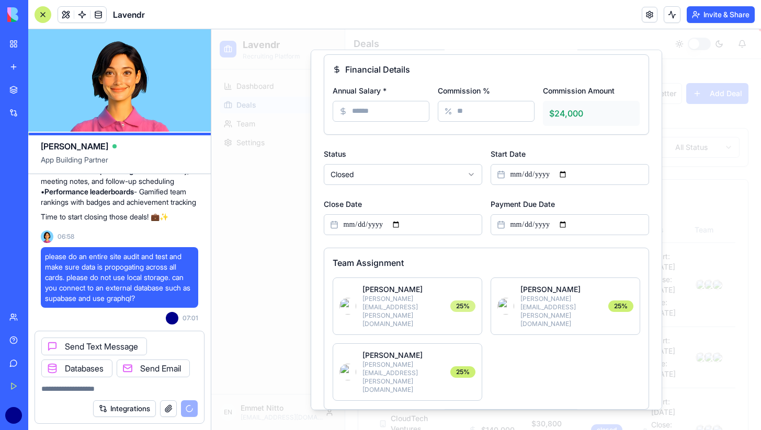
scroll to position [0, 0]
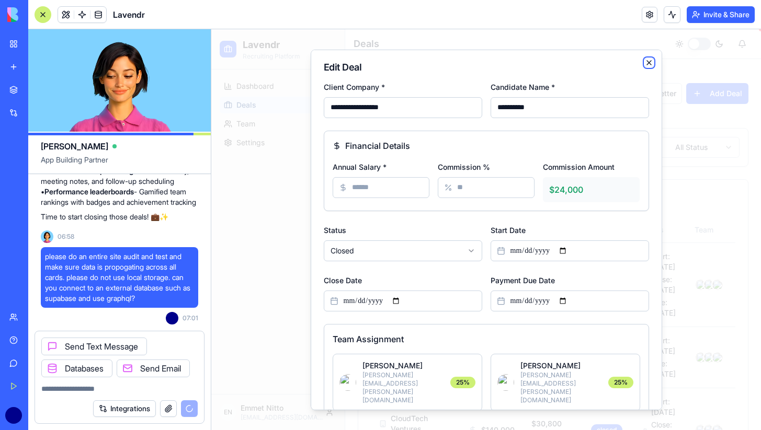
click at [647, 61] on icon "button" at bounding box center [649, 62] width 4 height 4
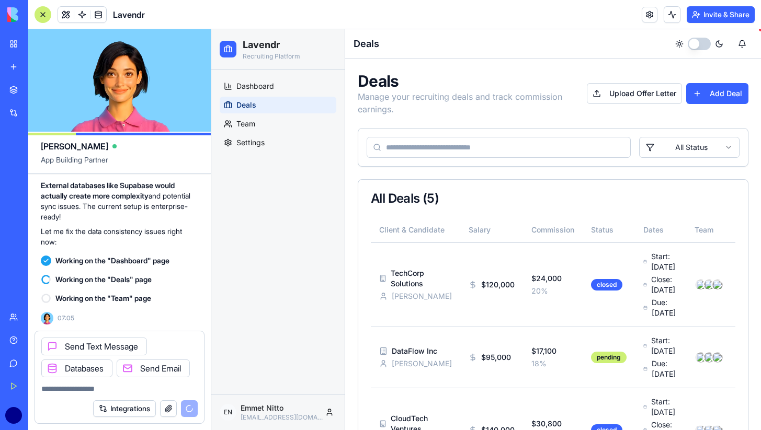
scroll to position [1804, 0]
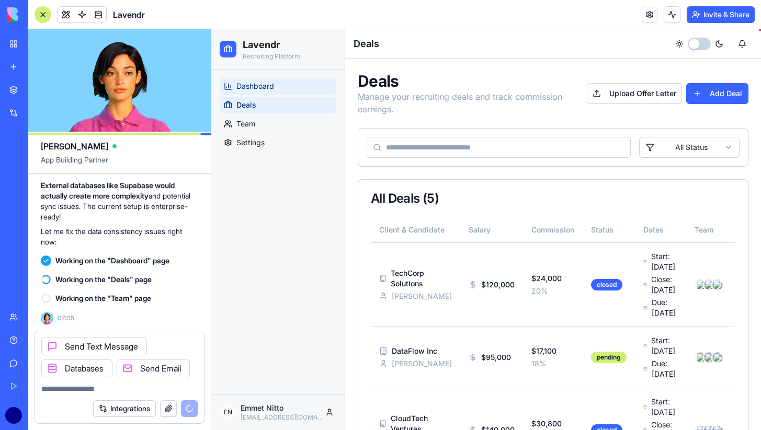
click at [286, 81] on link "Dashboard" at bounding box center [278, 86] width 117 height 17
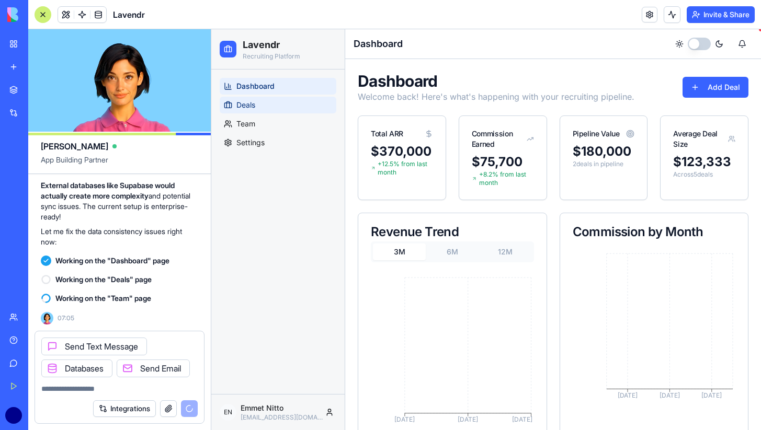
click at [276, 102] on link "Deals" at bounding box center [278, 105] width 117 height 17
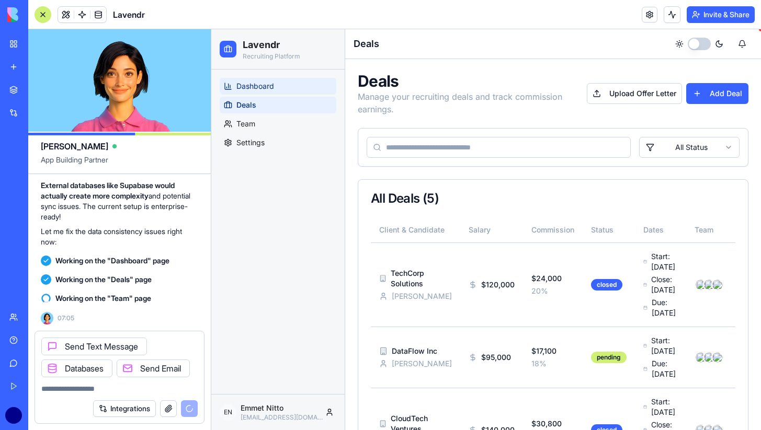
click at [268, 89] on span "Dashboard" at bounding box center [255, 86] width 38 height 10
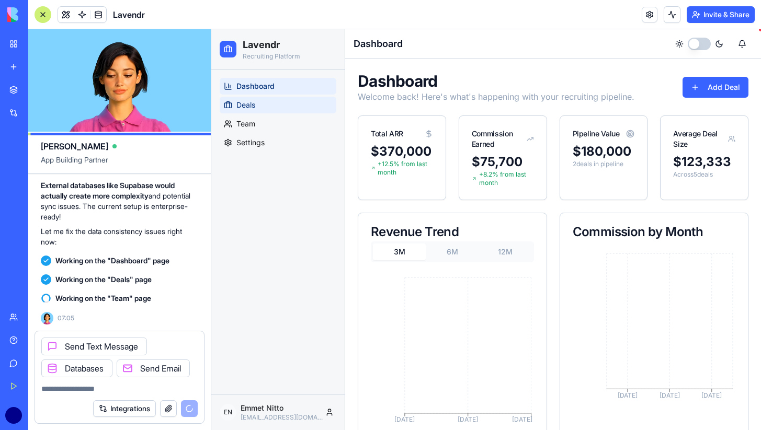
click at [251, 111] on link "Deals" at bounding box center [278, 105] width 117 height 17
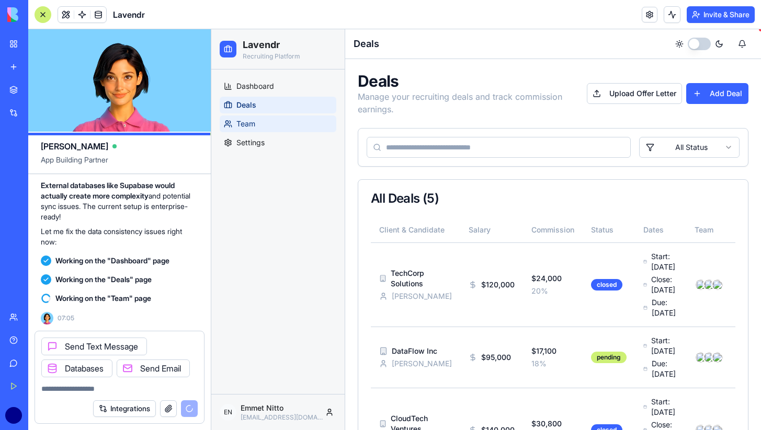
click at [250, 119] on span "Team" at bounding box center [245, 124] width 19 height 10
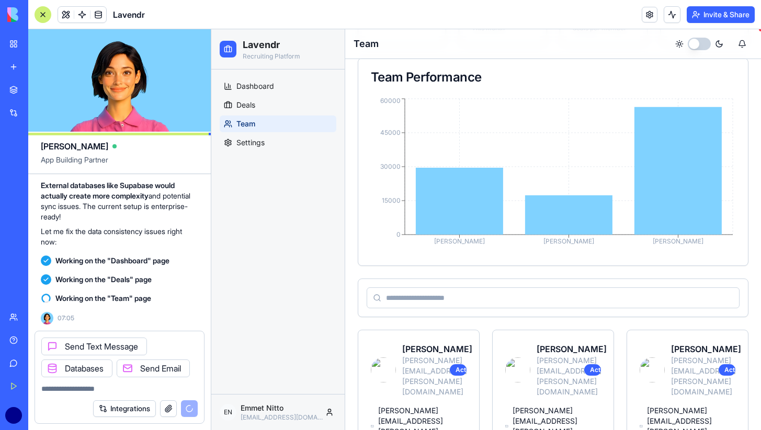
scroll to position [261, 0]
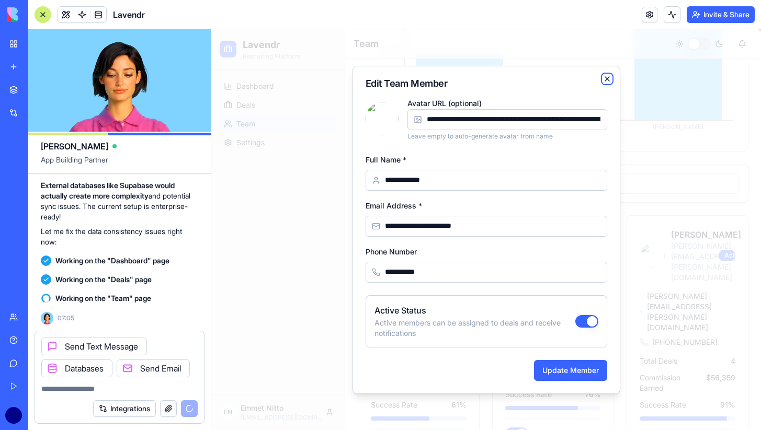
click at [606, 76] on icon "button" at bounding box center [607, 79] width 8 height 8
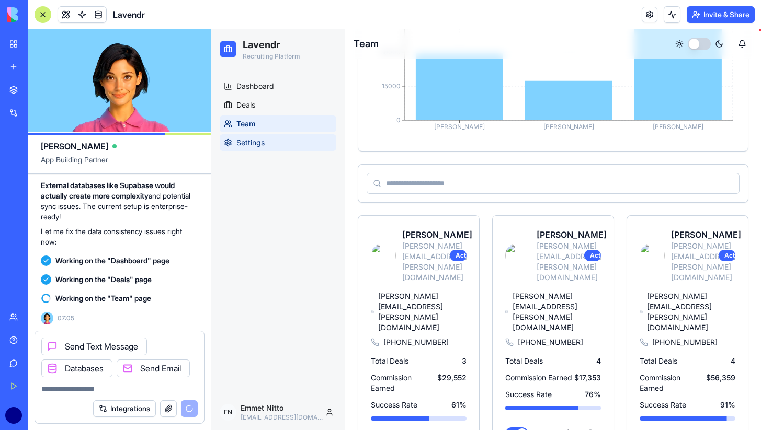
click at [255, 148] on link "Settings" at bounding box center [278, 142] width 117 height 17
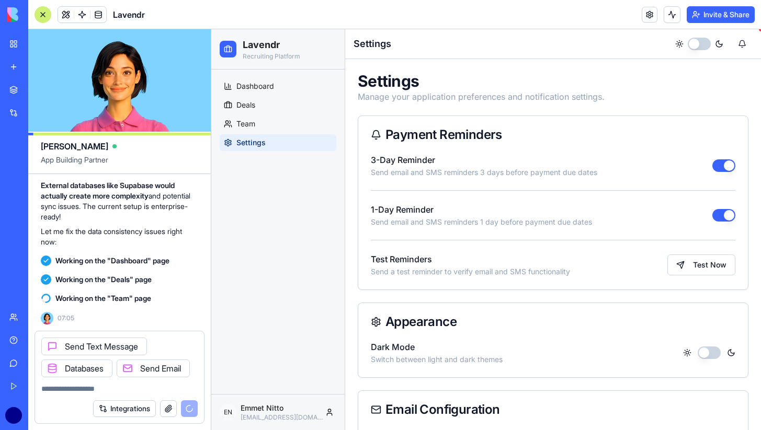
scroll to position [361, 0]
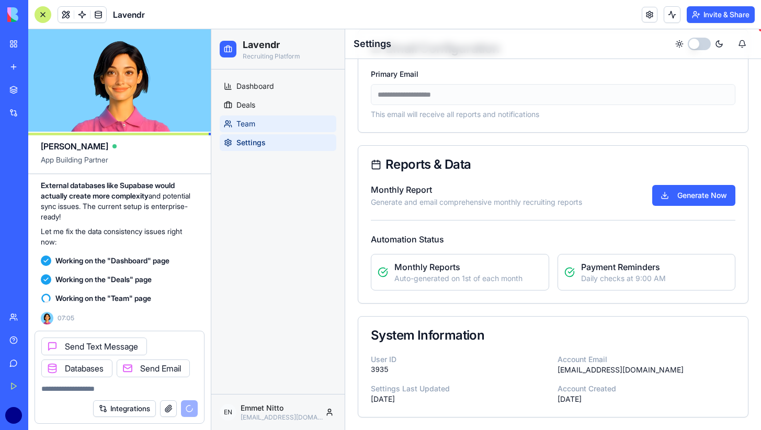
click at [255, 123] on span "Team" at bounding box center [245, 124] width 19 height 10
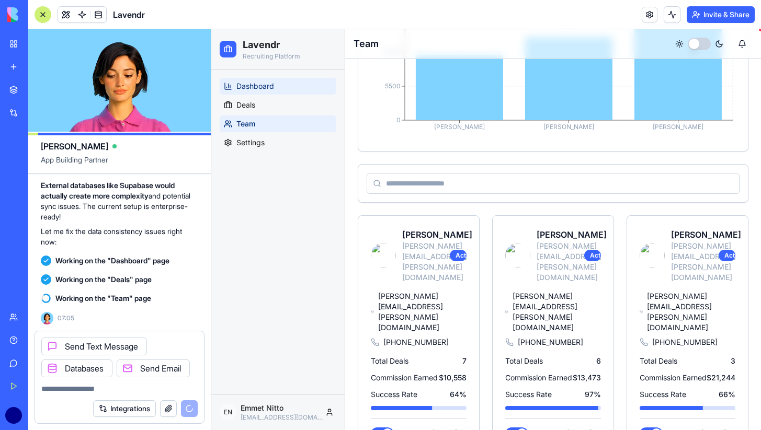
click at [271, 88] on span "Dashboard" at bounding box center [255, 86] width 38 height 10
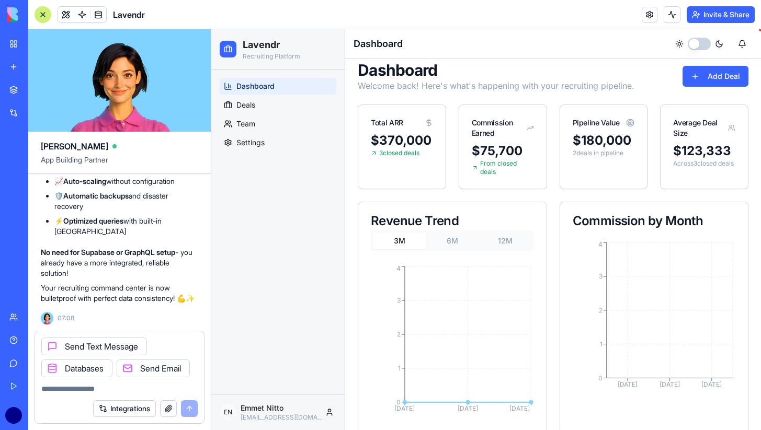
scroll to position [2281, 0]
click at [276, 101] on link "Deals" at bounding box center [278, 105] width 117 height 17
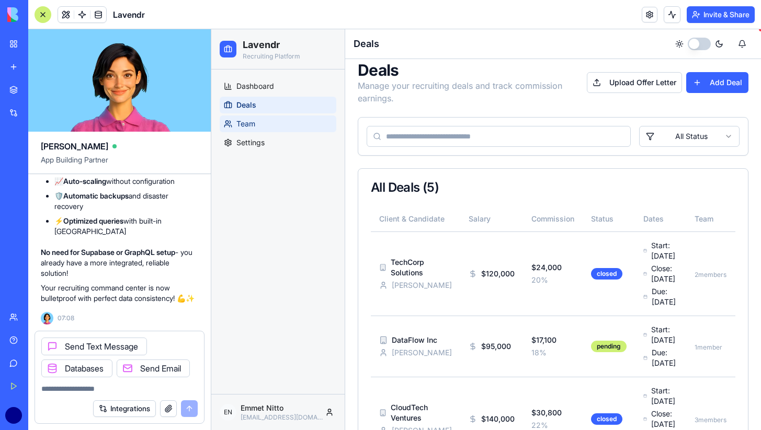
click at [266, 123] on link "Team" at bounding box center [278, 124] width 117 height 17
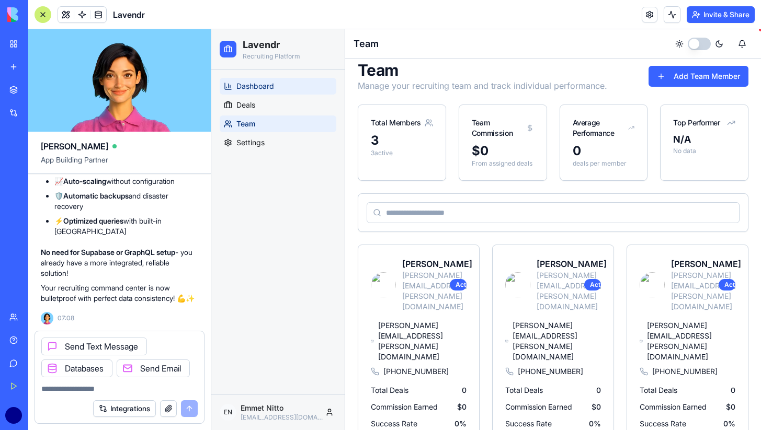
click at [271, 88] on span "Dashboard" at bounding box center [255, 86] width 38 height 10
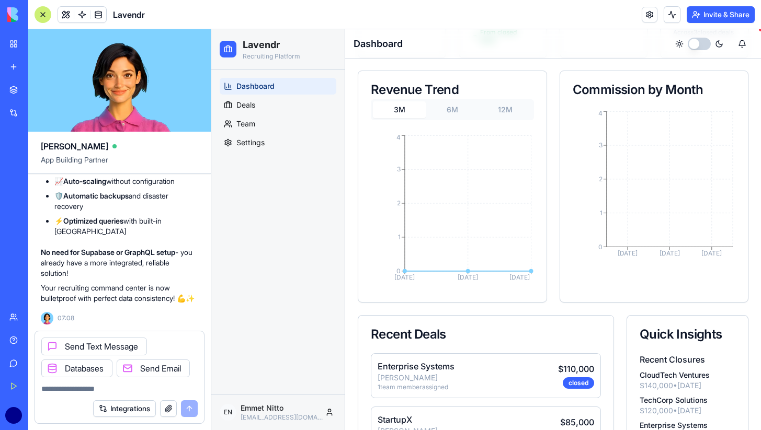
scroll to position [137, 0]
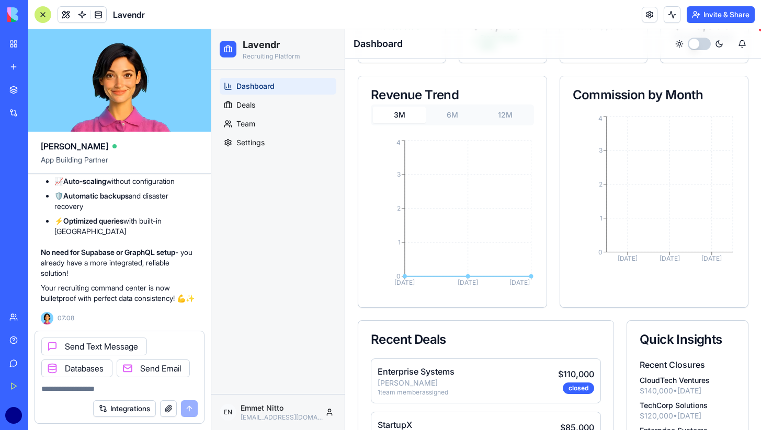
click at [130, 365] on icon at bounding box center [127, 368] width 8 height 8
click at [54, 347] on icon at bounding box center [52, 347] width 8 height 8
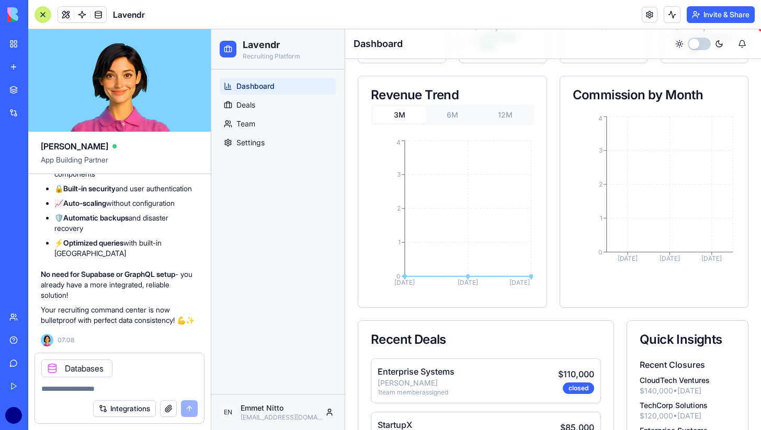
click at [52, 369] on icon at bounding box center [52, 369] width 4 height 4
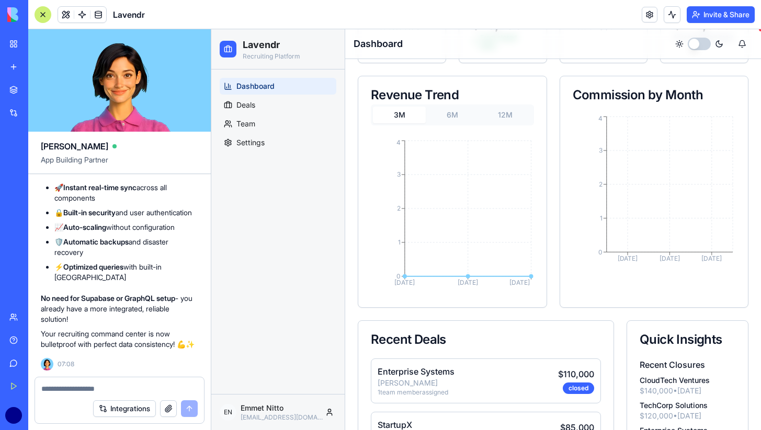
click at [88, 383] on div at bounding box center [119, 386] width 169 height 17
click at [89, 391] on textarea at bounding box center [119, 389] width 156 height 10
drag, startPoint x: 94, startPoint y: 391, endPoint x: 24, endPoint y: 391, distance: 70.1
click at [24, 391] on div "BETA My Workspace New app Marketplace Integrations Recent Untitled App AI Logo …" at bounding box center [380, 215] width 761 height 430
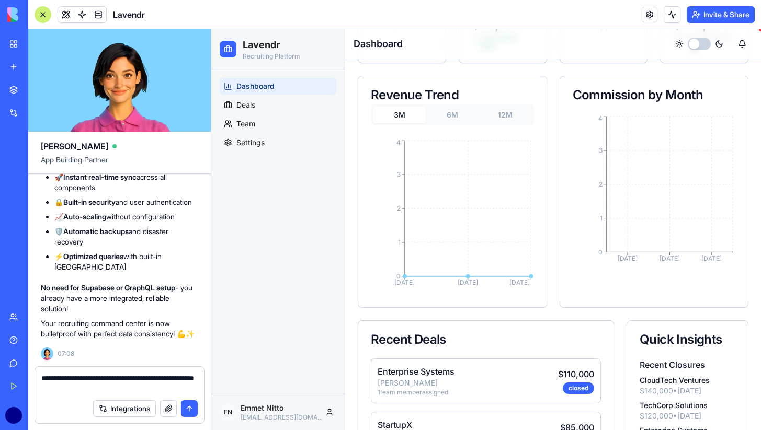
type textarea "**********"
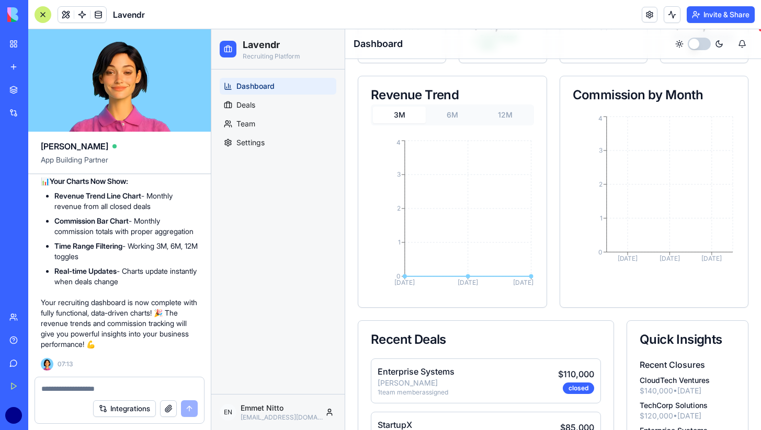
scroll to position [2759, 0]
click at [259, 109] on link "Deals" at bounding box center [278, 105] width 117 height 17
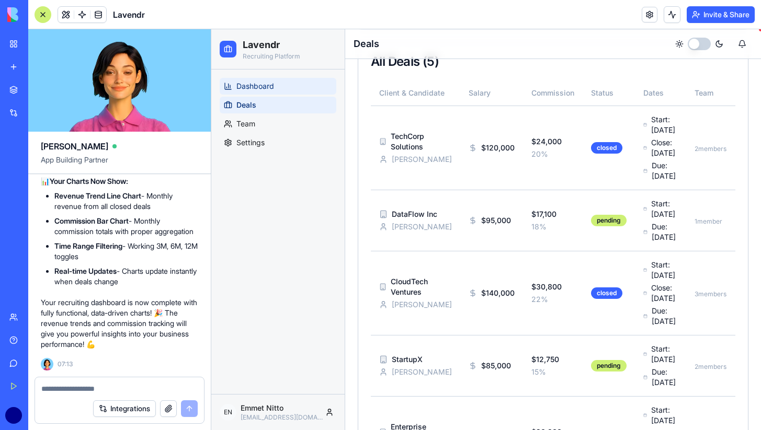
click at [274, 87] on link "Dashboard" at bounding box center [278, 86] width 117 height 17
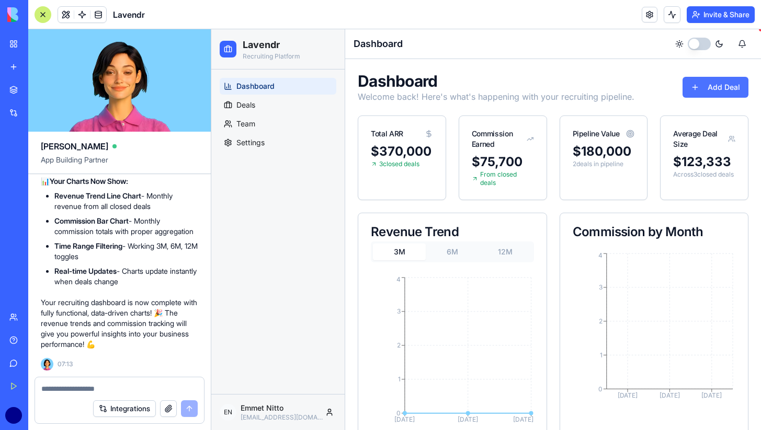
click at [691, 80] on button "Add Deal" at bounding box center [715, 87] width 66 height 21
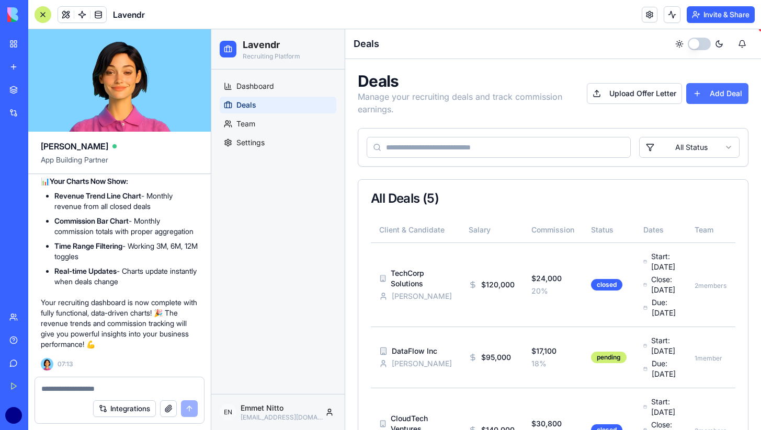
click at [707, 89] on button "Add Deal" at bounding box center [717, 93] width 62 height 21
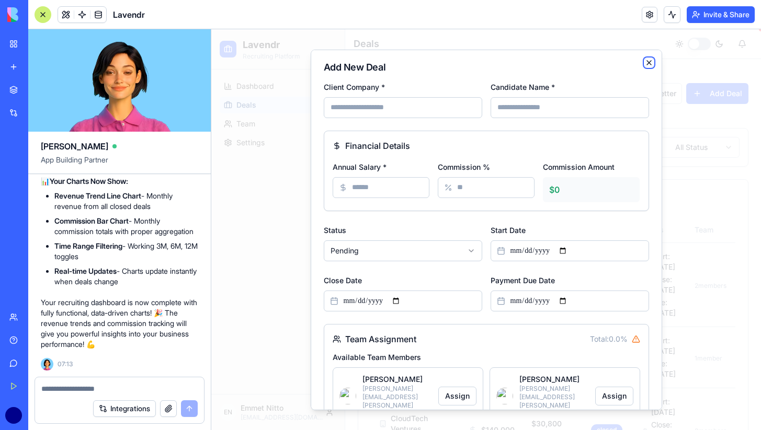
click at [647, 60] on icon "button" at bounding box center [649, 62] width 4 height 4
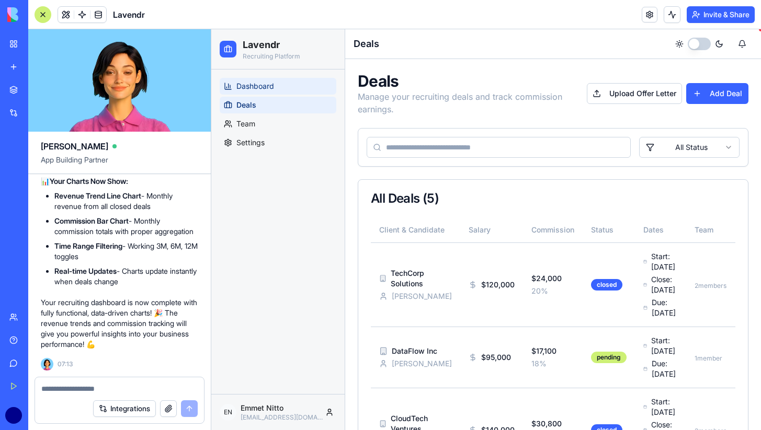
click at [289, 81] on link "Dashboard" at bounding box center [278, 86] width 117 height 17
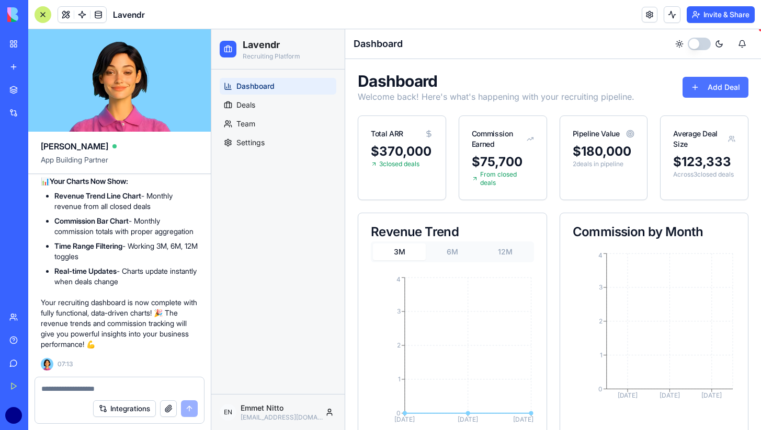
click at [728, 81] on button "Add Deal" at bounding box center [715, 87] width 66 height 21
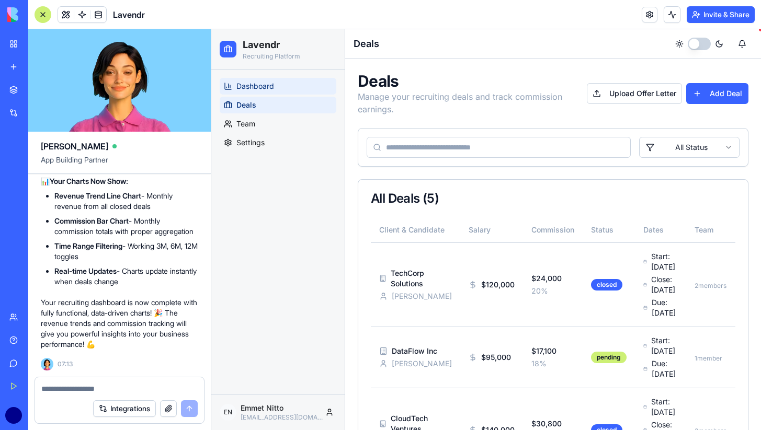
click at [260, 92] on link "Dashboard" at bounding box center [278, 86] width 117 height 17
